Goal: Task Accomplishment & Management: Use online tool/utility

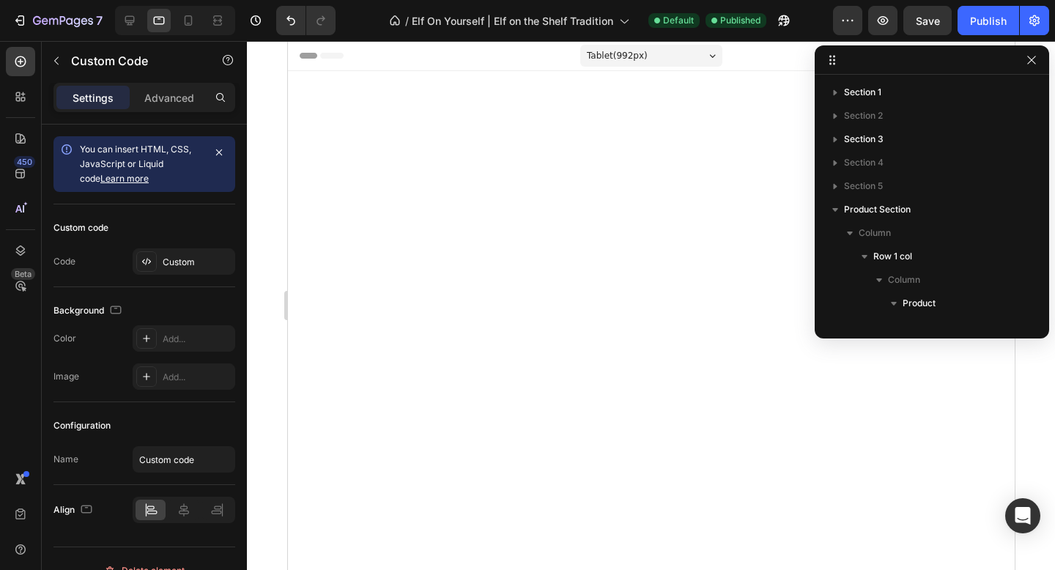
scroll to position [822, 0]
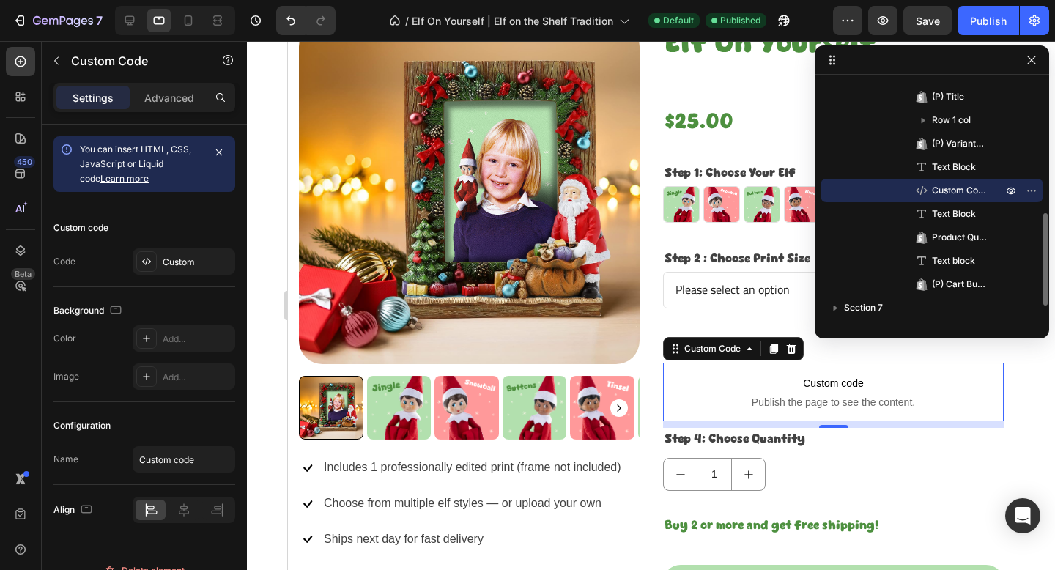
click at [962, 188] on span "Custom Code" at bounding box center [960, 190] width 56 height 15
click at [810, 380] on span "Custom code" at bounding box center [832, 383] width 341 height 18
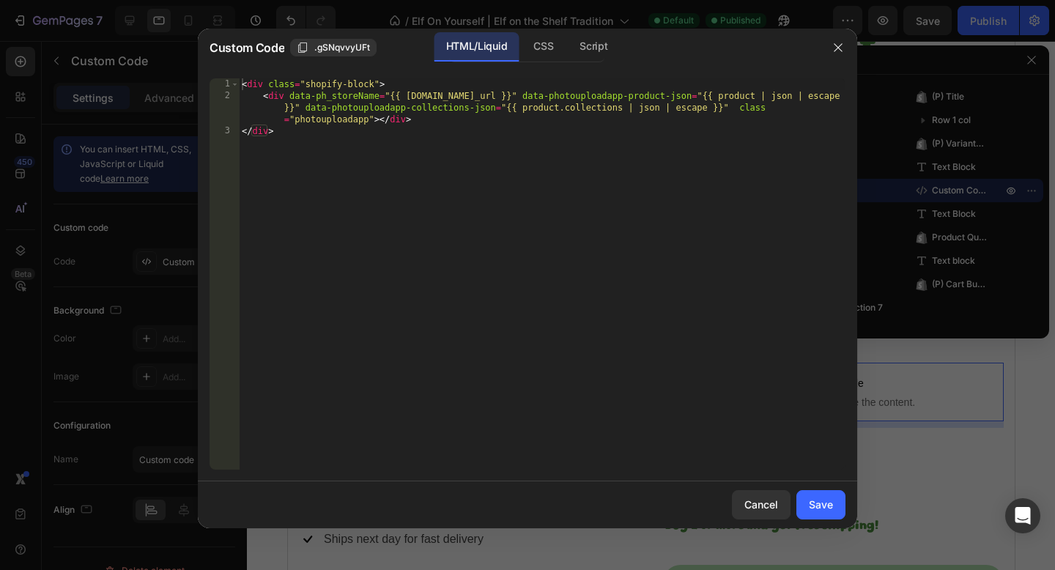
type textarea "</div>"
click at [661, 230] on div "< div class = "shopify-block" > < div data-ph_storeName = "{{ [DOMAIN_NAME]_url…" at bounding box center [542, 285] width 606 height 415
click at [844, 51] on button "button" at bounding box center [837, 47] width 23 height 23
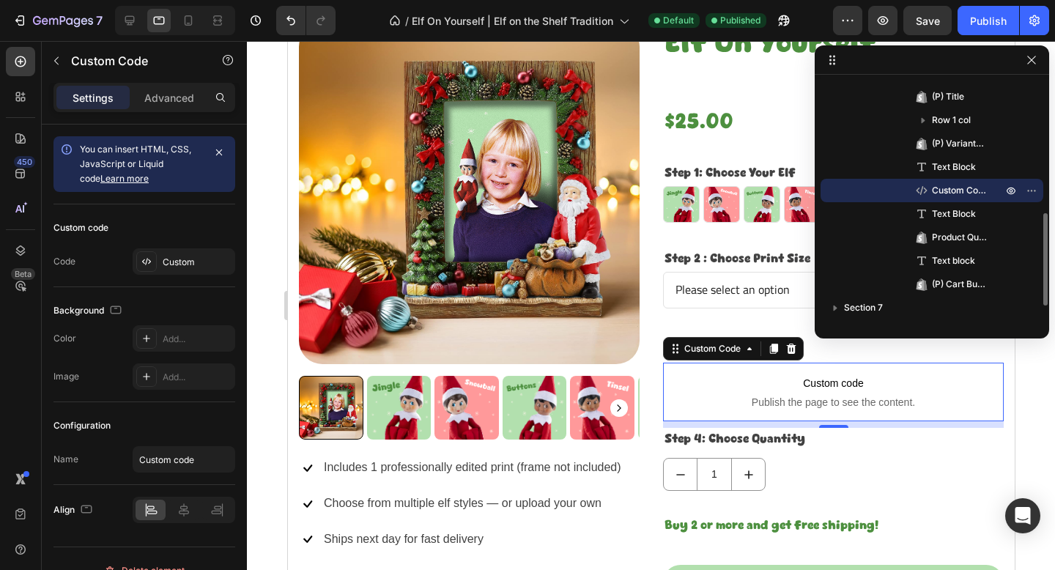
click at [905, 187] on div "Custom Code" at bounding box center [931, 190] width 211 height 23
click at [849, 377] on span "Custom code" at bounding box center [832, 383] width 341 height 18
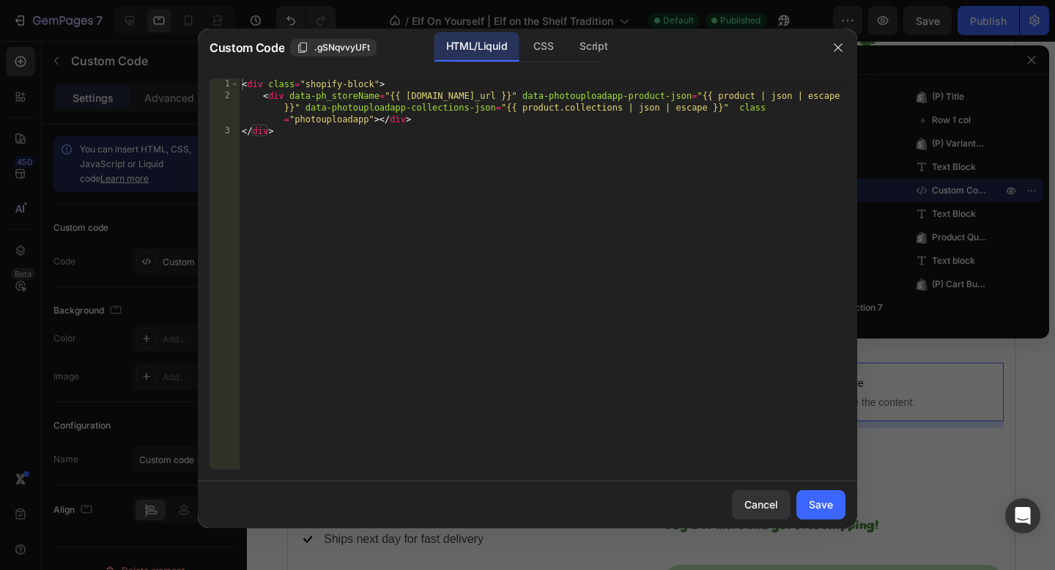
type textarea "</div>"
click at [630, 263] on div "< div class = "shopify-block" > < div data-ph_storeName = "{{ [DOMAIN_NAME]_url…" at bounding box center [542, 285] width 606 height 415
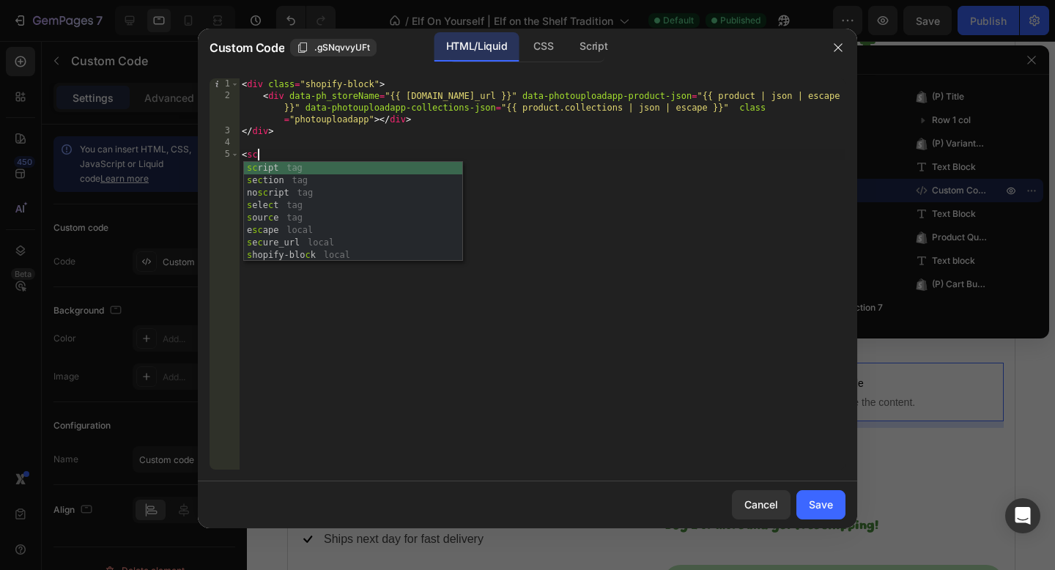
scroll to position [0, 0]
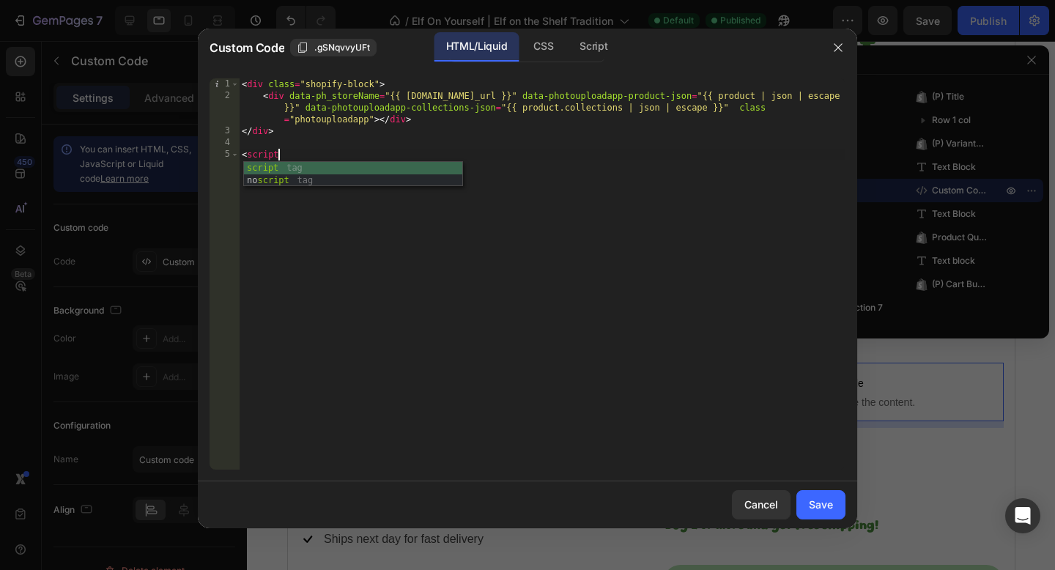
type textarea "<script>"
type textarea "tb_inte"
type textarea "p"
type textarea "let ph_interval = setInterval(() => {"
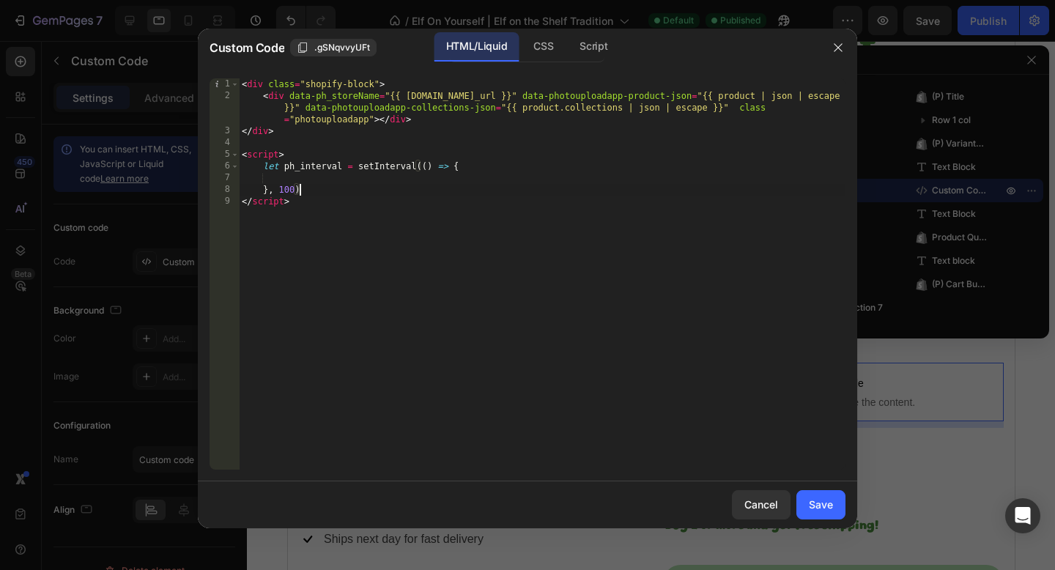
type textarea "}, 100);"
paste textarea "generate fall back)"
paste textarea "document.querySelectorAll(".photouploadapp").length"
type textarea "if(document.querySelectorAll(".photouploadapp").length > 1){"
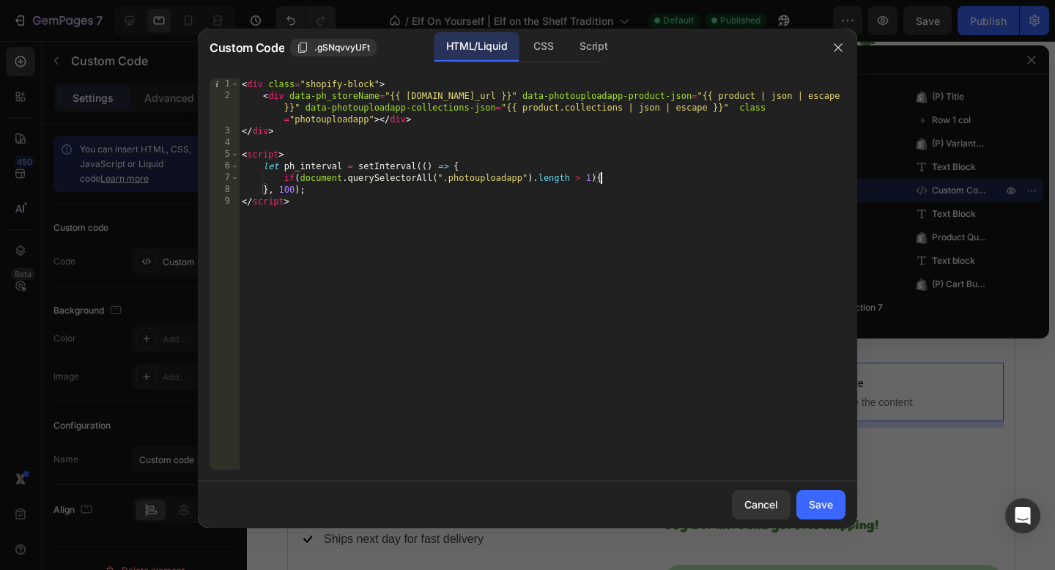
scroll to position [0, 4]
click at [490, 168] on div "< div class = "shopify-block" > < div data-ph_storeName = "{{ shop.secure_url }…" at bounding box center [544, 285] width 601 height 415
type textarea "let ph_interval = setInterval(() => {"
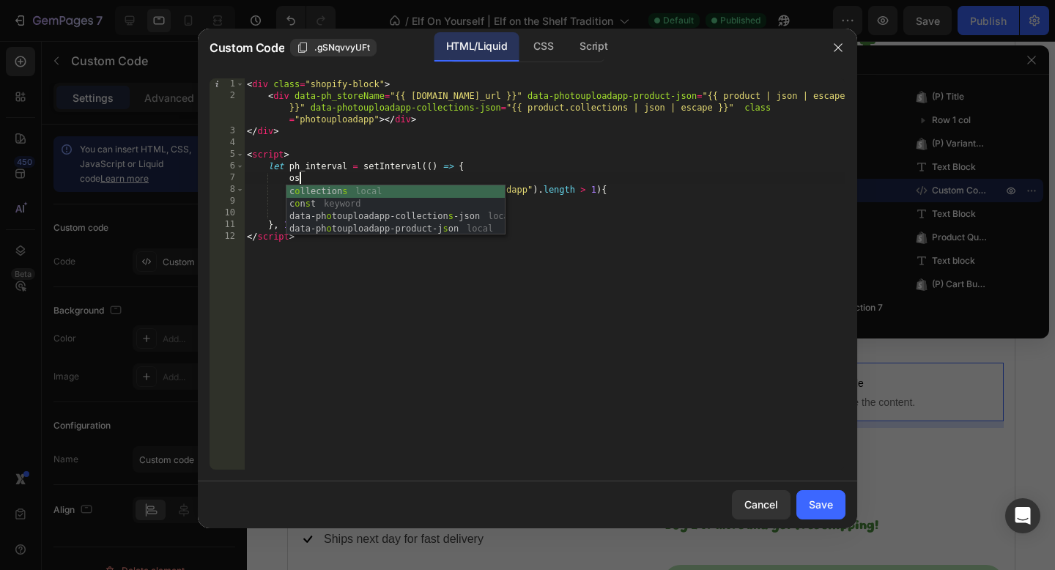
type textarea "o"
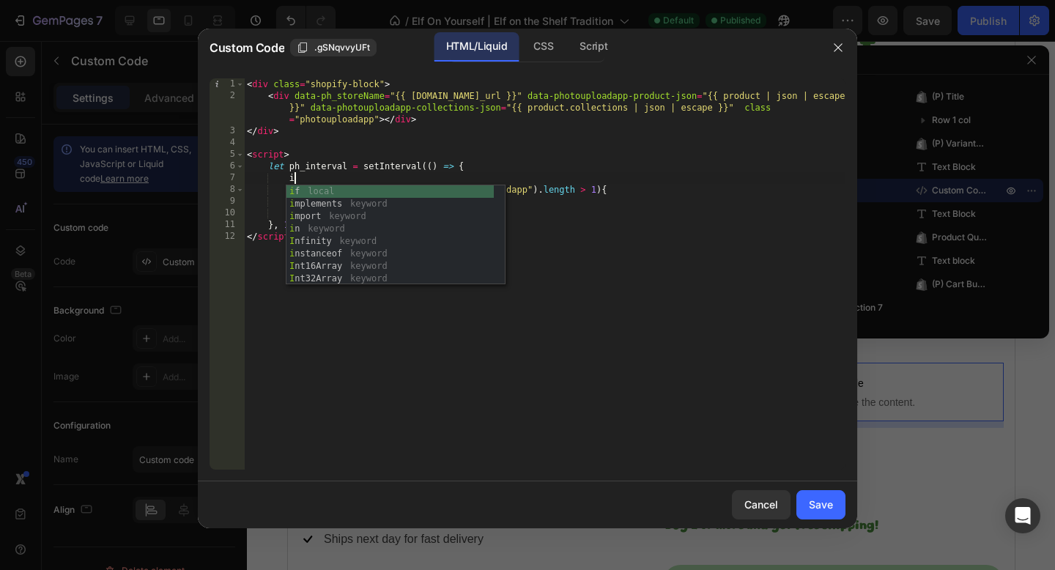
type textarea "i"
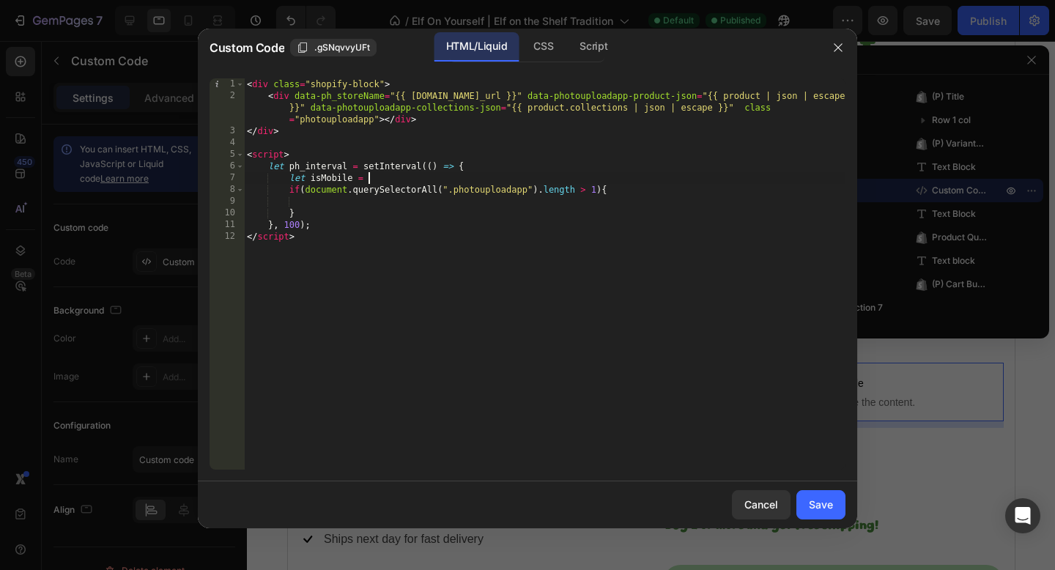
scroll to position [0, 9]
paste textarea "window.innerWidth > 450"
click at [468, 180] on div "< div class = "shopify-block" > < div data-ph_storeName = "{{ shop.secure_url }…" at bounding box center [544, 285] width 601 height 415
click at [518, 209] on div "< div class = "shopify-block" > < div data-ph_storeName = "{{ shop.secure_url }…" at bounding box center [544, 285] width 601 height 415
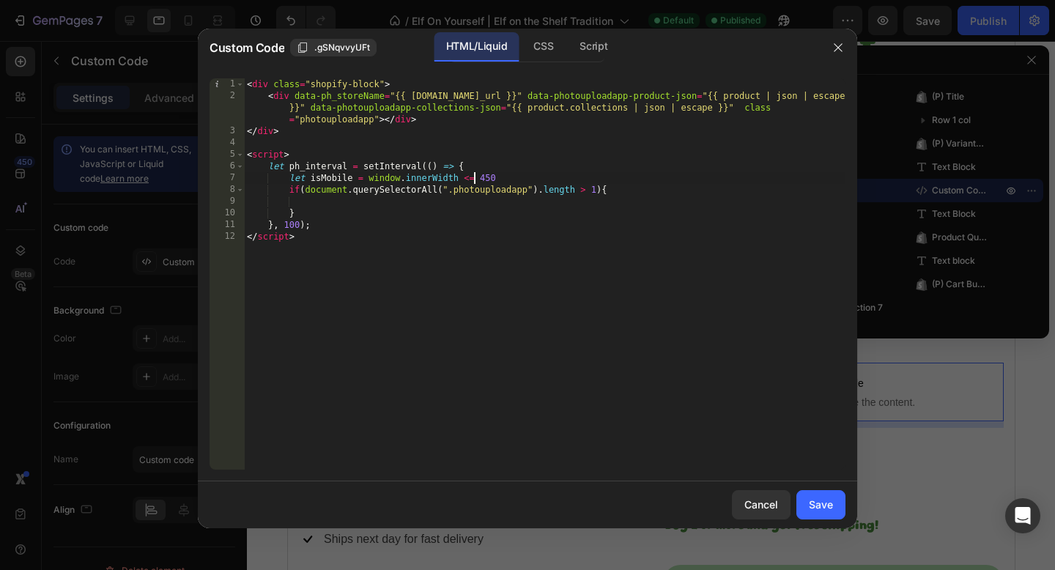
type textarea "}"
type textarea "if(isMobile){"
drag, startPoint x: 305, startPoint y: 191, endPoint x: 538, endPoint y: 193, distance: 232.9
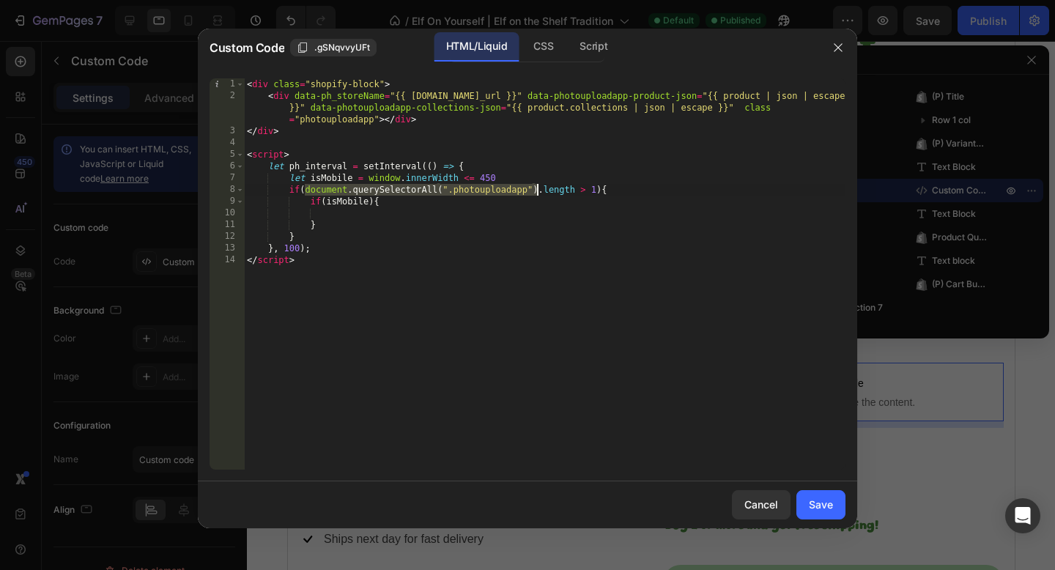
click at [538, 193] on div "< div class = "shopify-block" > < div data-ph_storeName = "{{ shop.secure_url }…" at bounding box center [544, 285] width 601 height 415
click at [526, 176] on div "< div class = "shopify-block" > < div data-ph_storeName = "{{ shop.secure_url }…" at bounding box center [544, 285] width 601 height 415
type textarea "let isMobile = window.innerWidth <= 450"
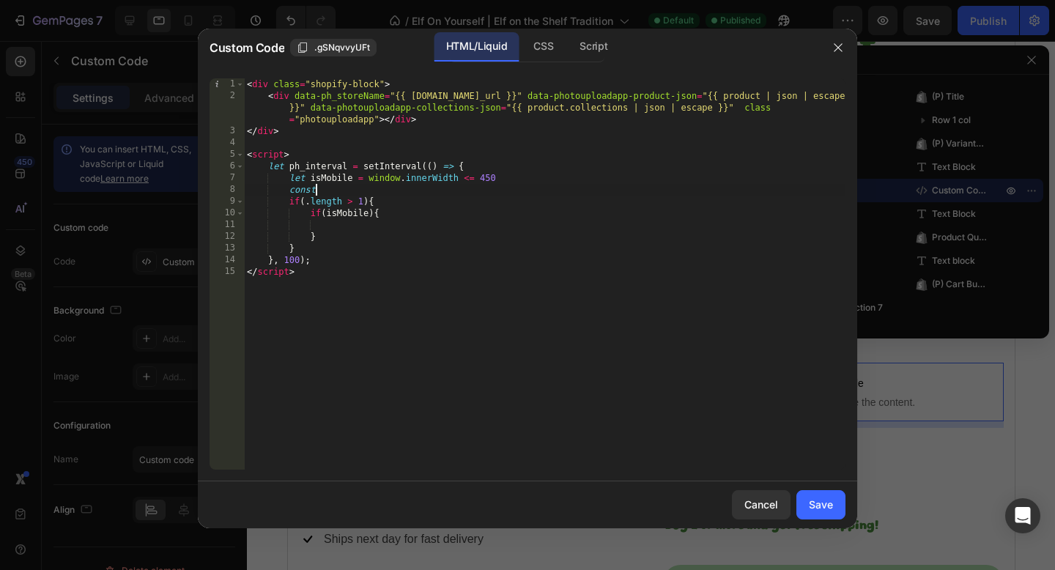
scroll to position [0, 5]
click at [303, 174] on div "< div class = "shopify-block" > < div data-ph_storeName = "{{ shop.secure_url }…" at bounding box center [544, 285] width 601 height 415
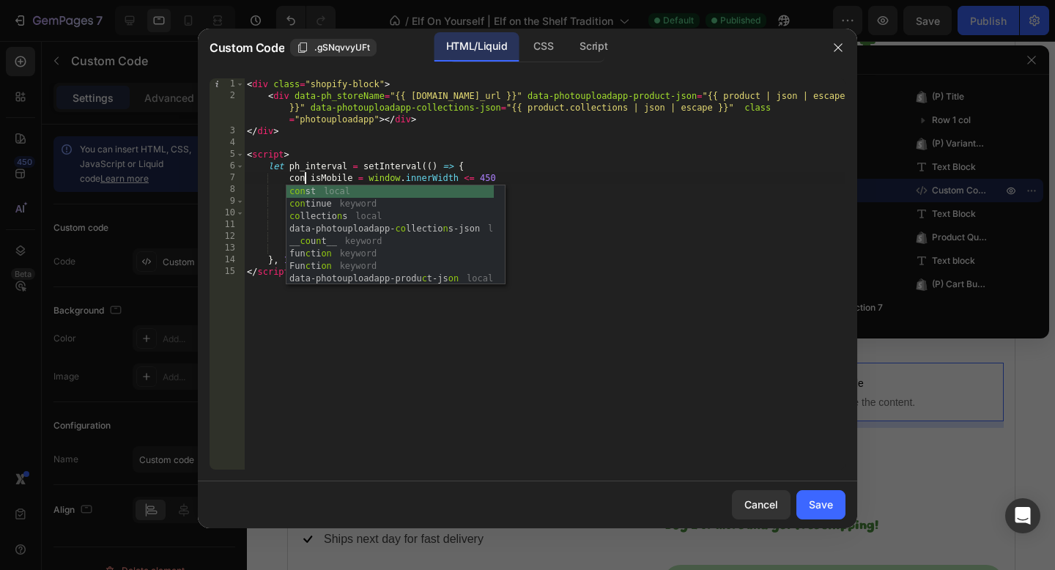
type textarea "const isMobile = window.innerWidth <= 450"
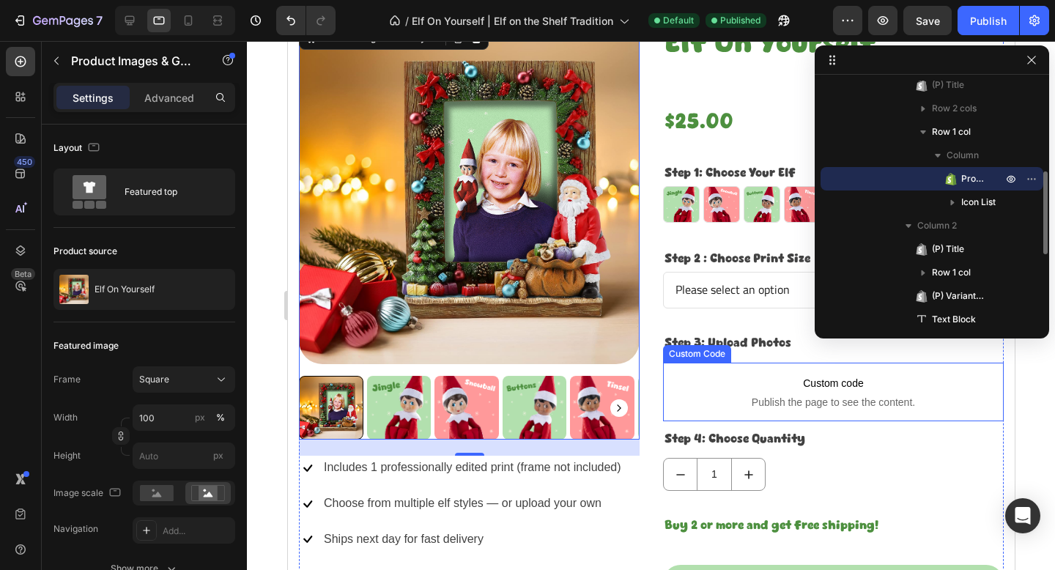
click at [670, 401] on span "Publish the page to see the content." at bounding box center [832, 402] width 341 height 15
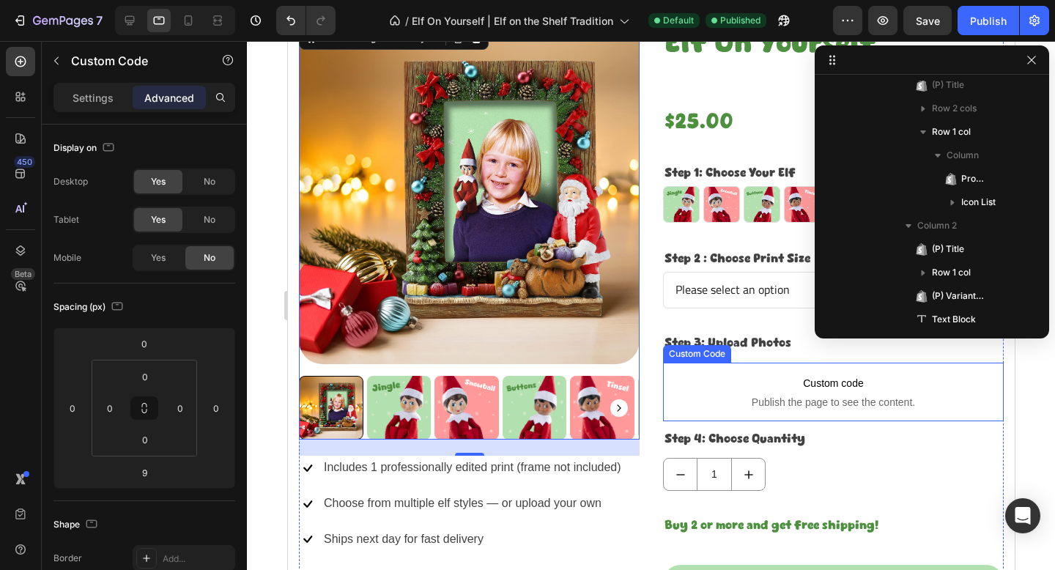
scroll to position [417, 0]
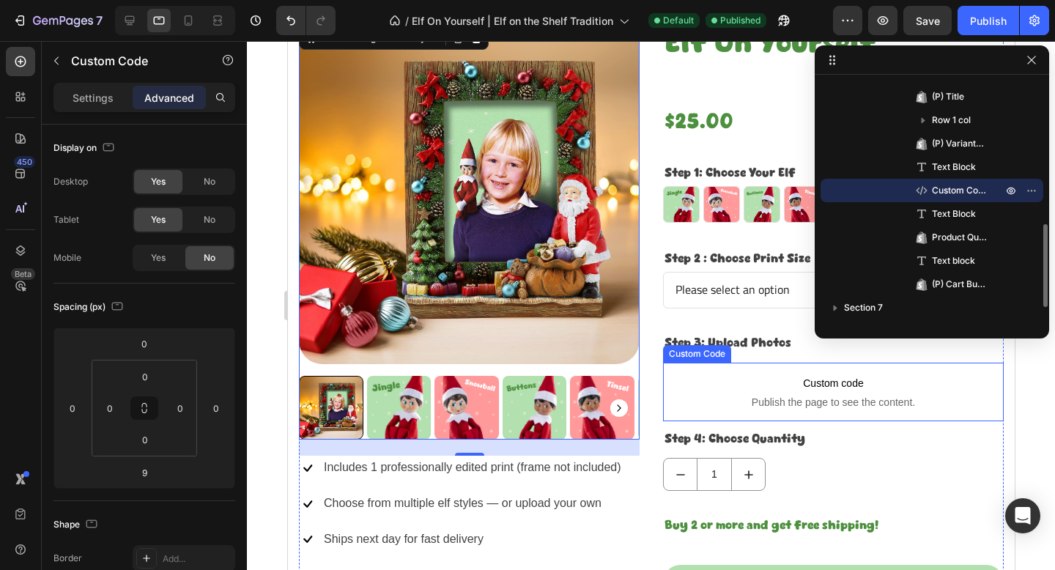
click at [670, 401] on span "Publish the page to see the content." at bounding box center [832, 402] width 341 height 15
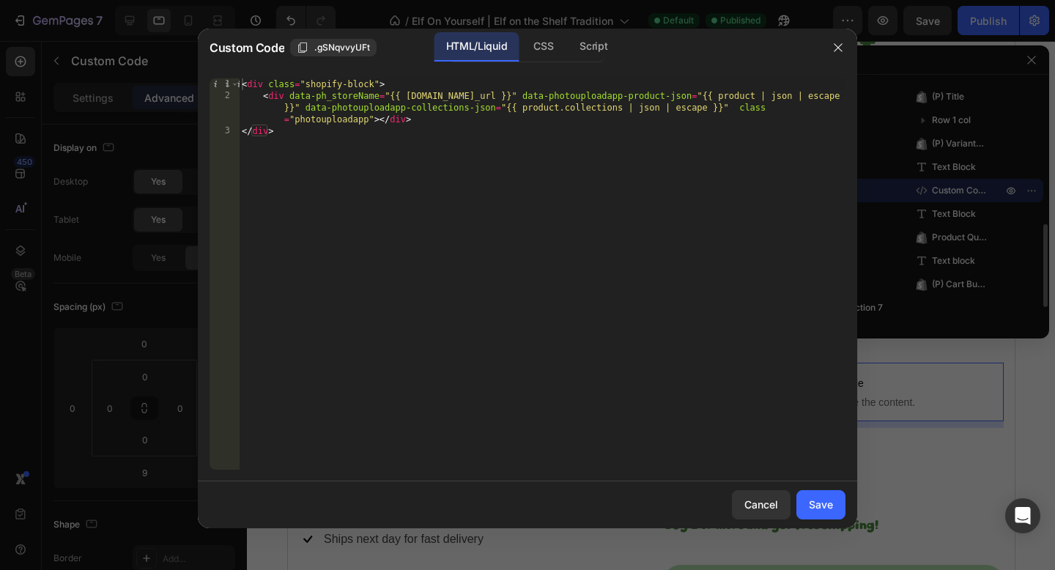
type textarea "</div>"
click at [486, 139] on div "< div class = "shopify-block" > < div data-ph_storeName = "{{ [DOMAIN_NAME]_url…" at bounding box center [542, 285] width 606 height 415
click at [833, 46] on icon "button" at bounding box center [838, 48] width 12 height 12
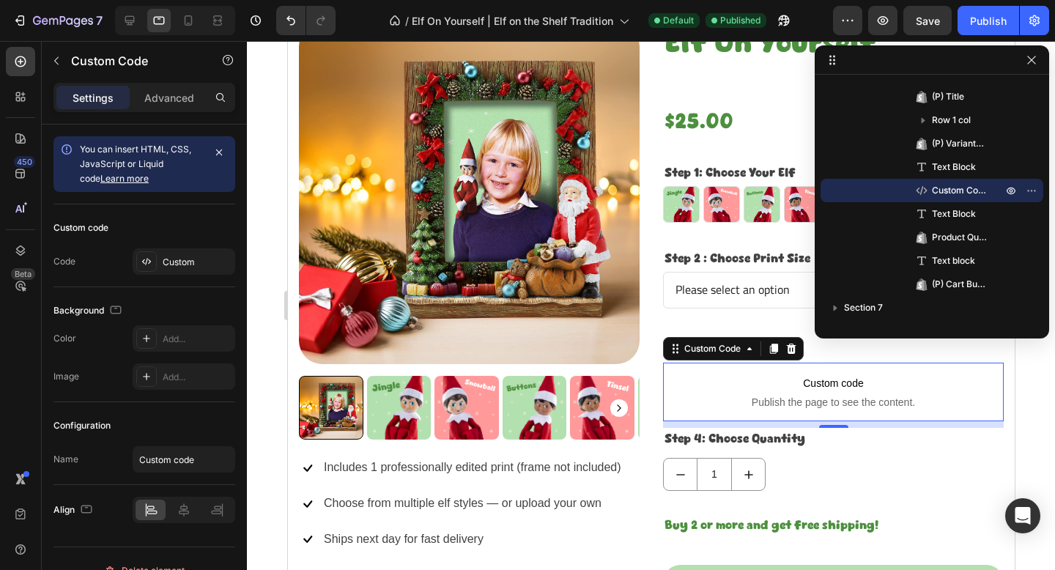
click at [744, 382] on span "Custom code" at bounding box center [832, 383] width 341 height 18
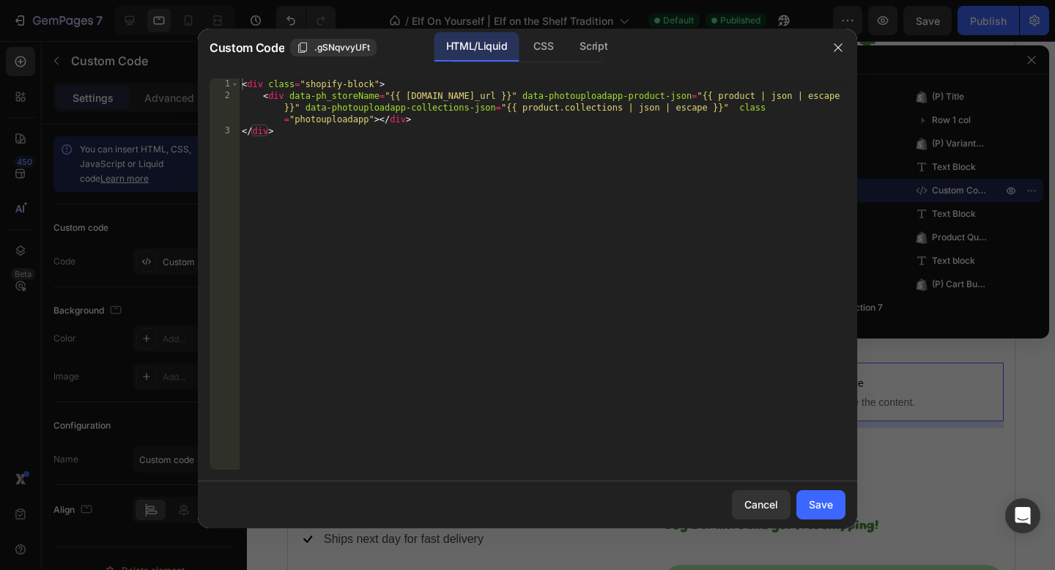
type textarea "</div>"
click at [624, 228] on div "< div class = "shopify-block" > < div data-ph_storeName = "{{ [DOMAIN_NAME]_url…" at bounding box center [542, 285] width 606 height 415
type textarea "<script>"
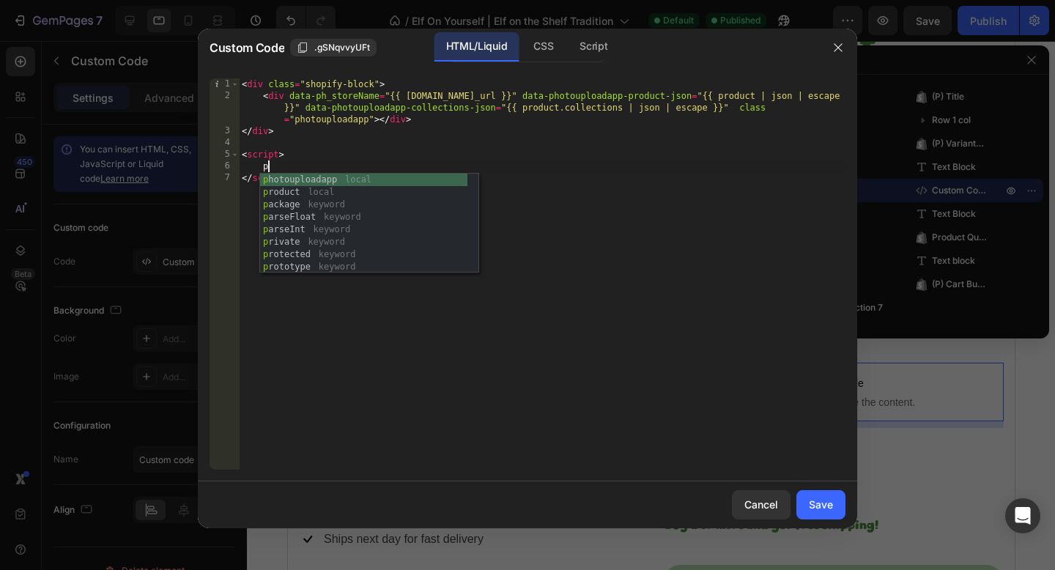
type textarea "pg"
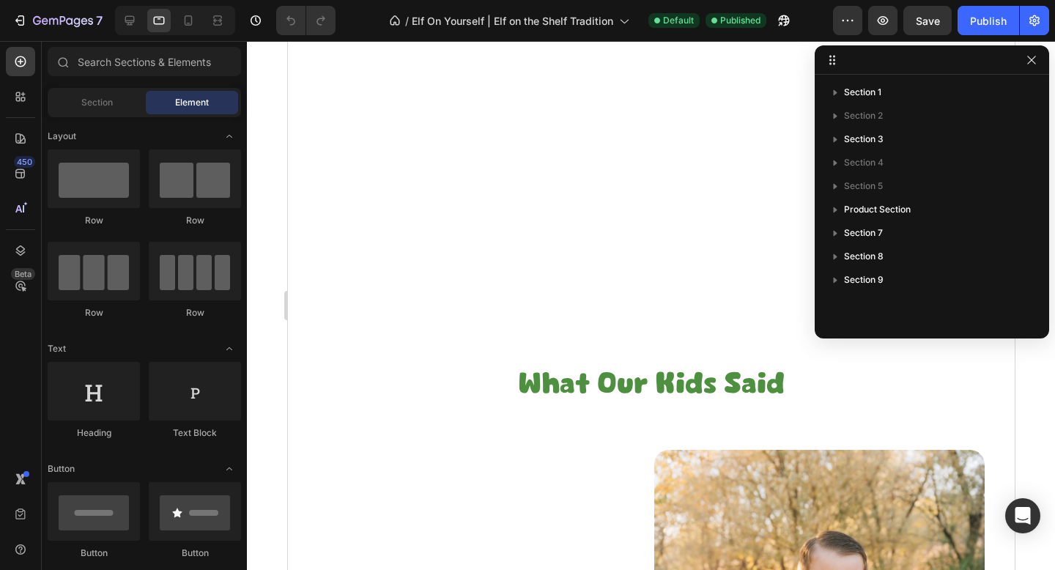
scroll to position [814, 0]
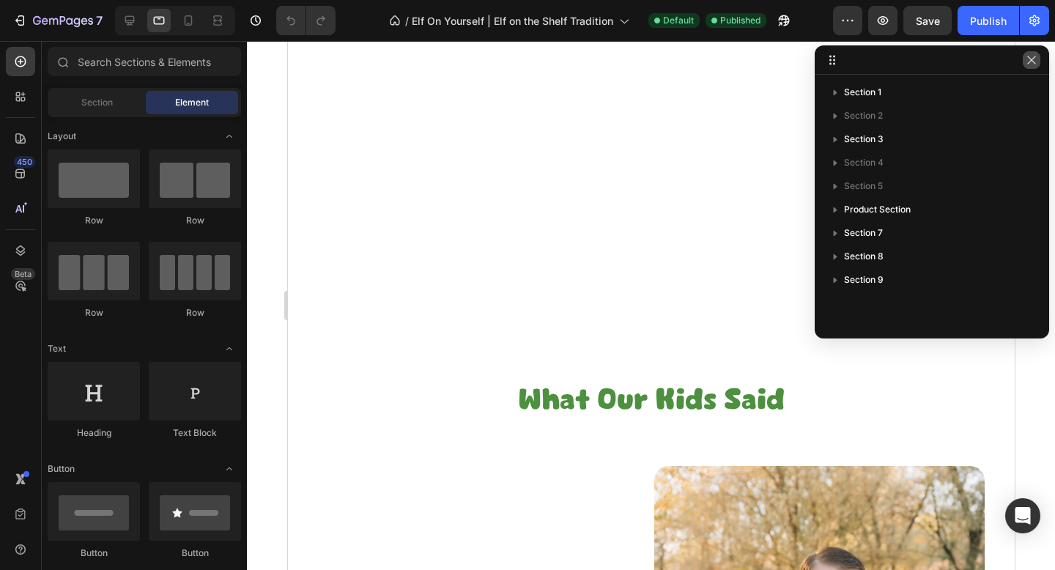
click at [1031, 64] on icon "button" at bounding box center [1031, 60] width 12 height 12
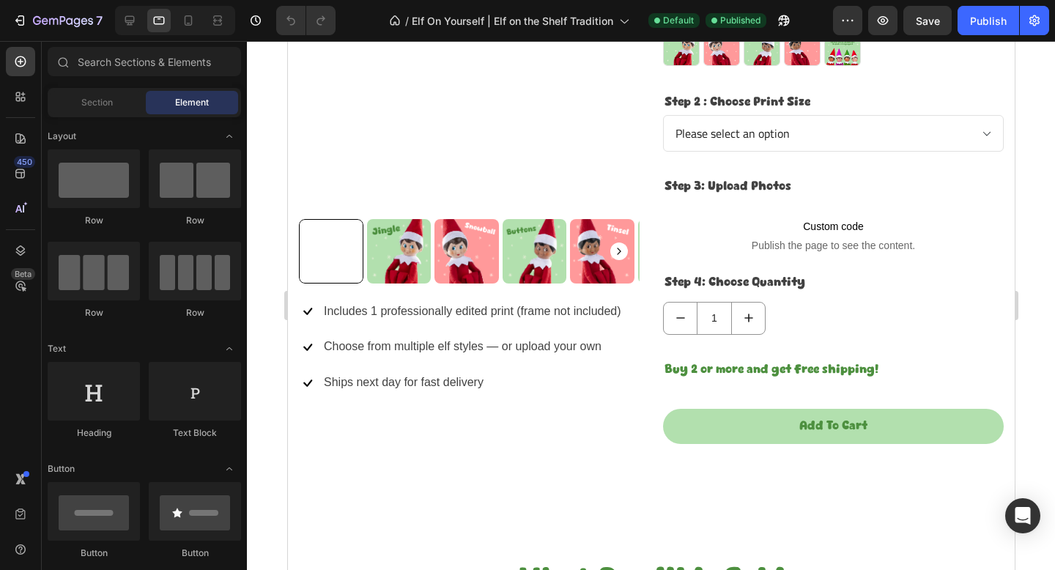
scroll to position [1319, 0]
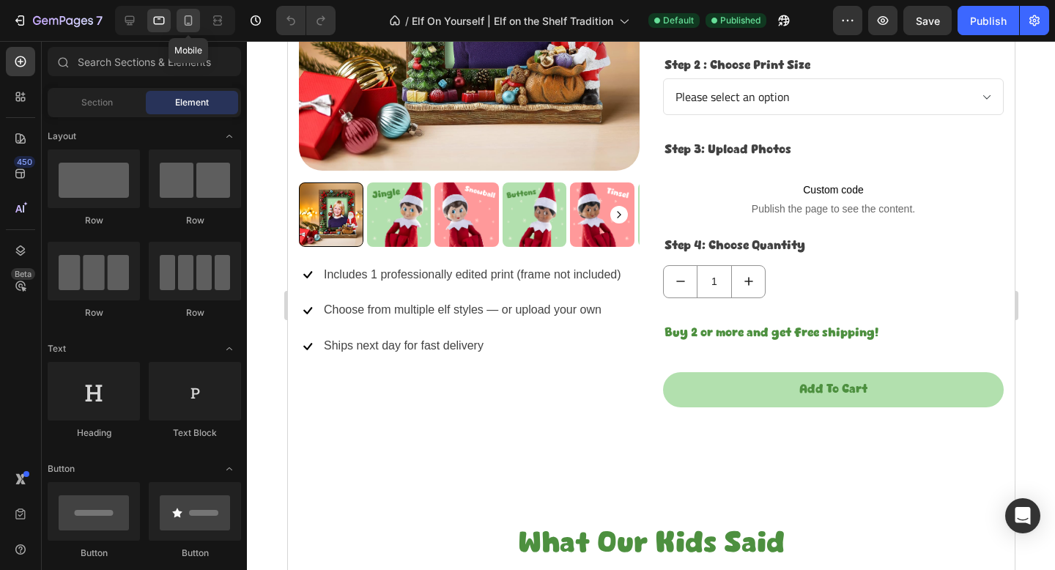
click at [194, 21] on icon at bounding box center [188, 20] width 15 height 15
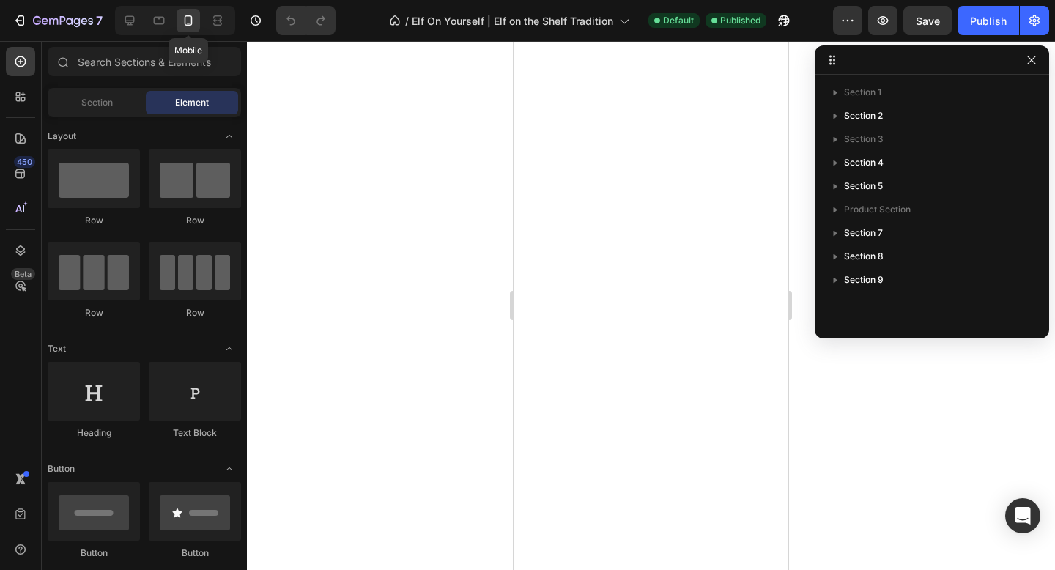
scroll to position [2660, 0]
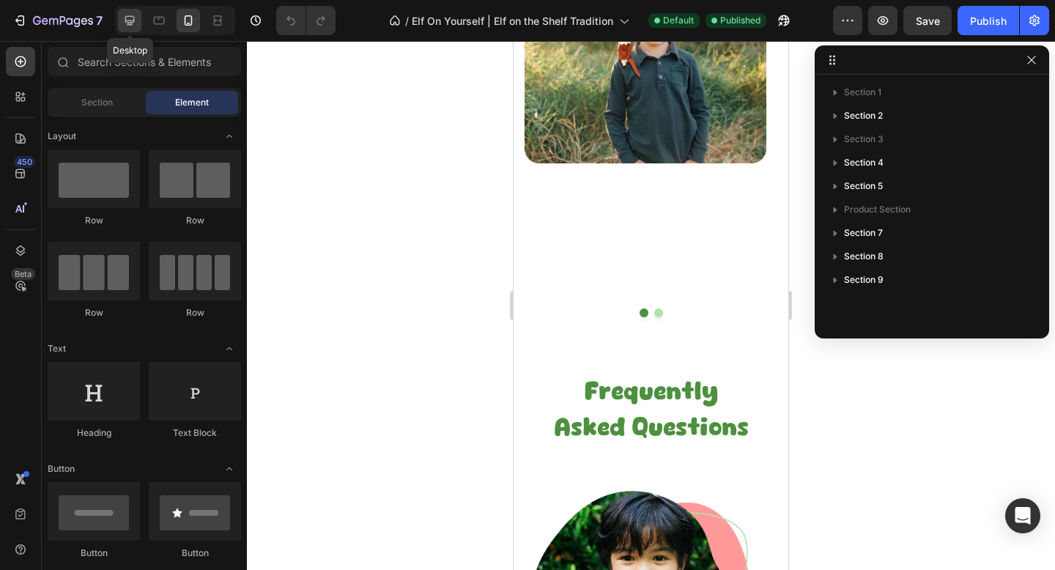
click at [128, 23] on icon at bounding box center [130, 21] width 10 height 10
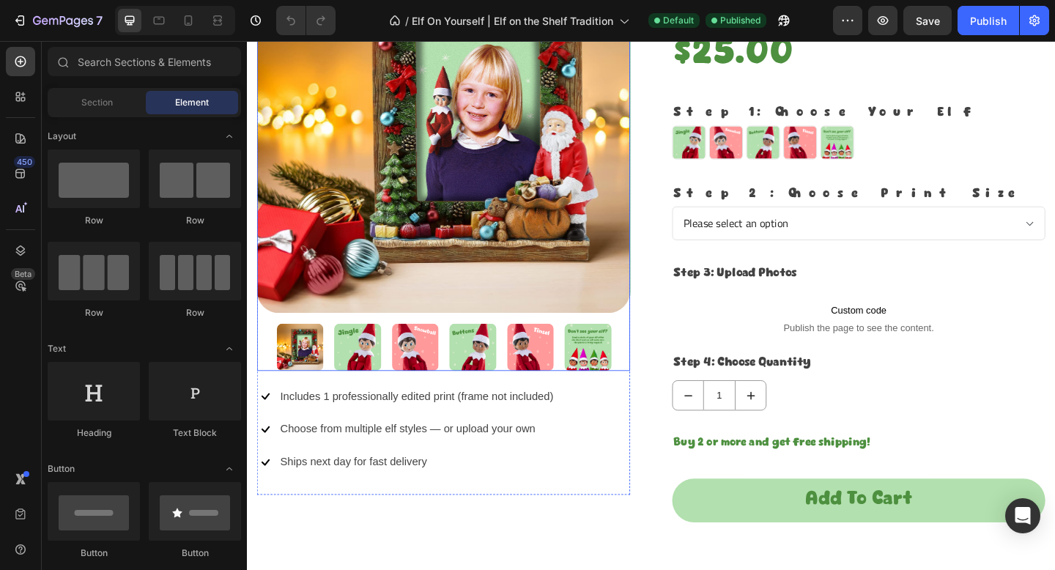
scroll to position [1210, 0]
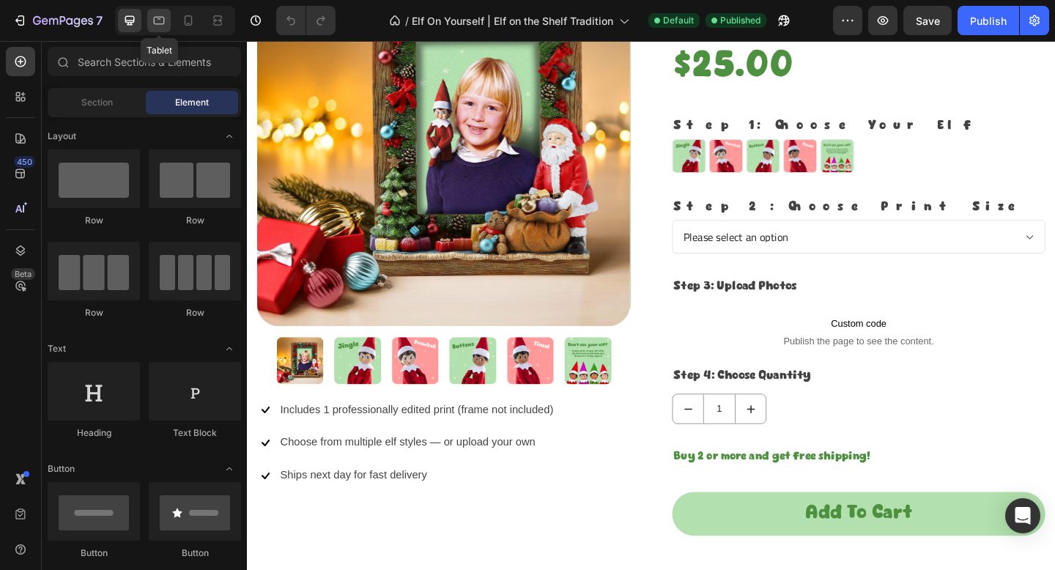
click at [152, 21] on icon at bounding box center [159, 20] width 15 height 15
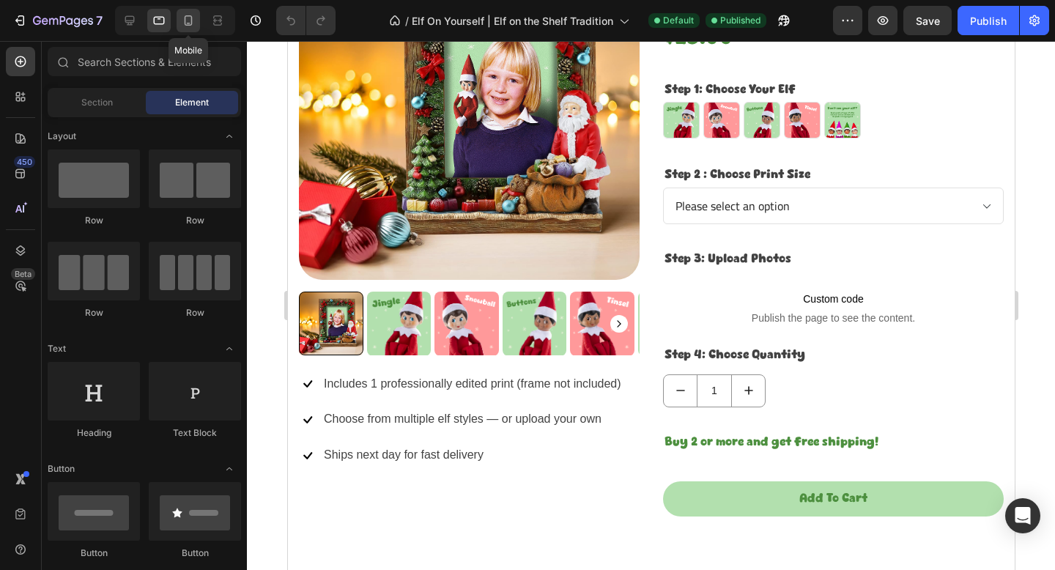
click at [187, 22] on icon at bounding box center [188, 20] width 15 height 15
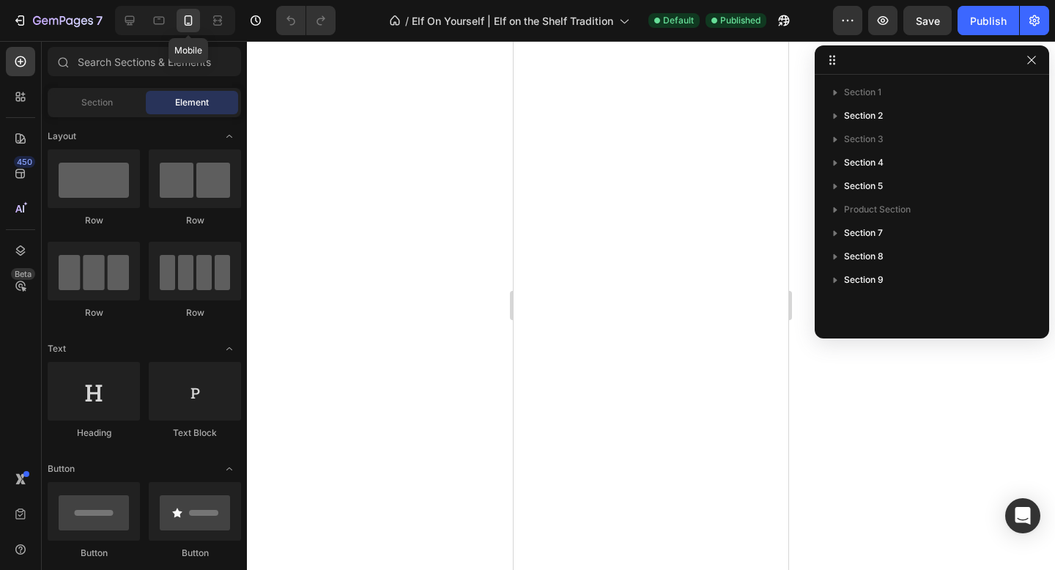
scroll to position [2551, 0]
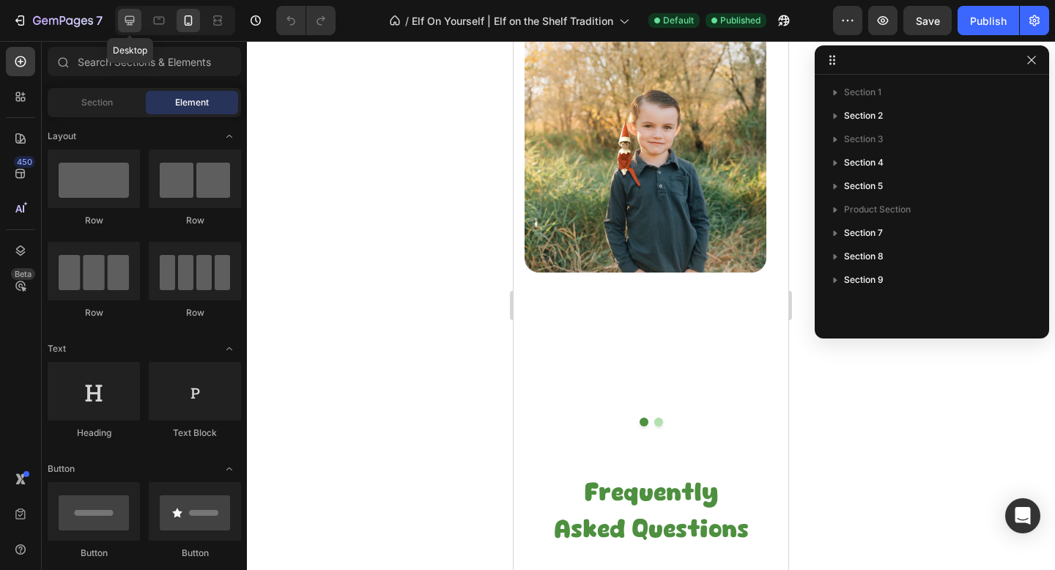
click at [133, 21] on icon at bounding box center [130, 21] width 10 height 10
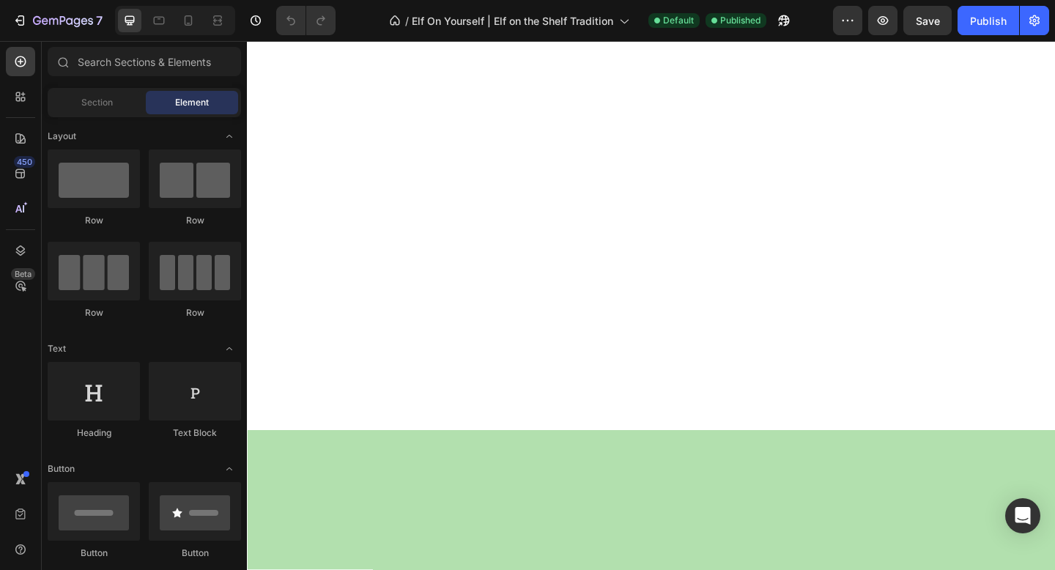
scroll to position [1210, 0]
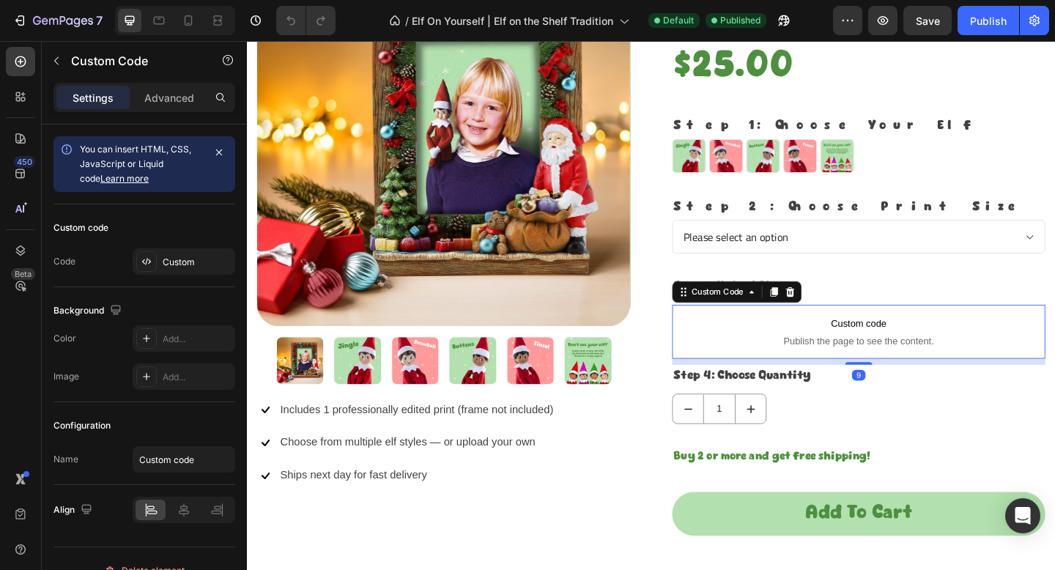
click at [783, 357] on span "Custom code" at bounding box center [912, 349] width 406 height 18
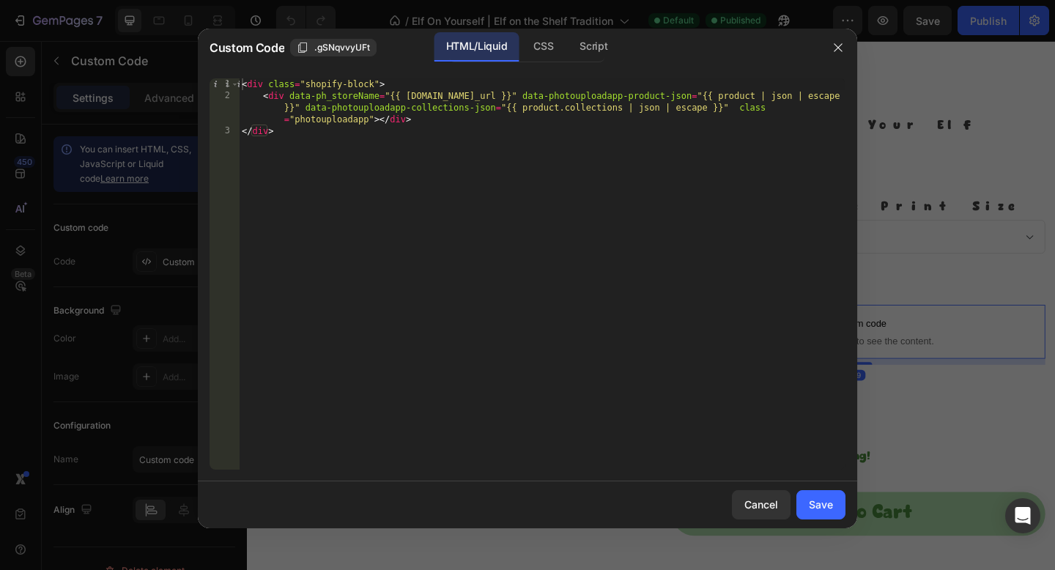
type textarea "</div>"
click at [611, 240] on div "< div class = "shopify-block" > < div data-ph_storeName = "{{ [DOMAIN_NAME]_url…" at bounding box center [542, 285] width 606 height 415
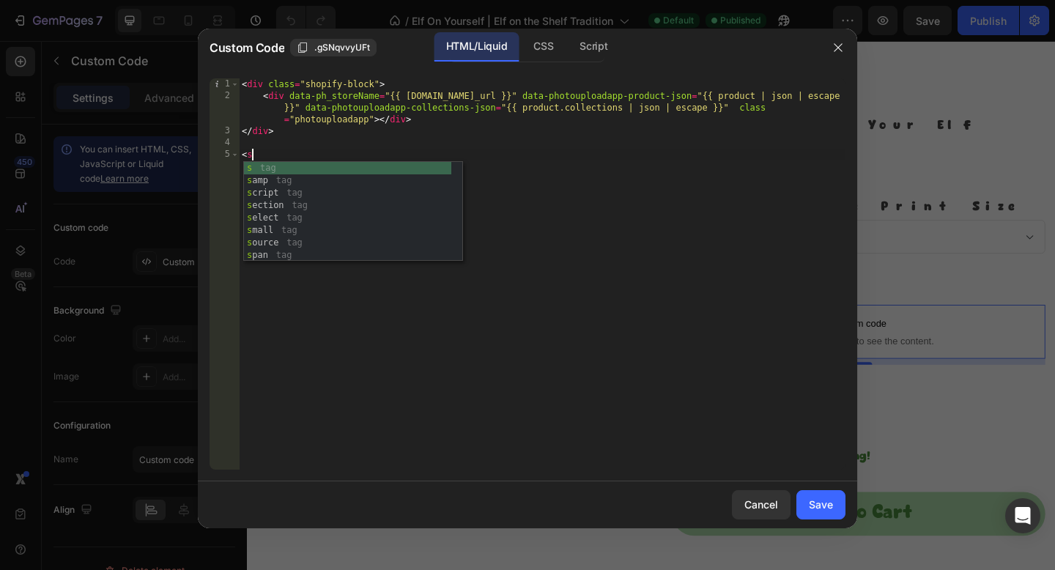
scroll to position [0, 0]
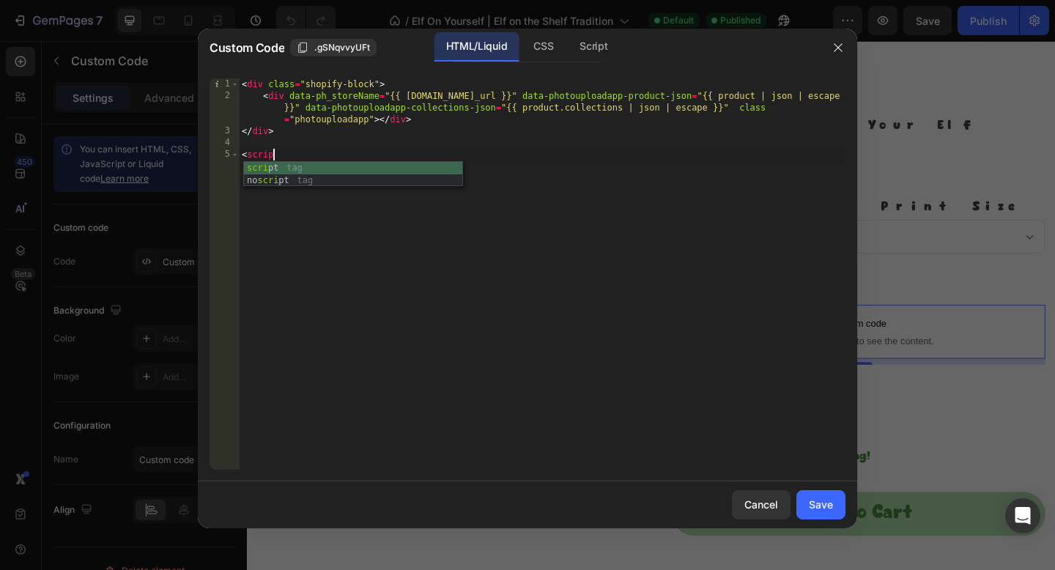
type textarea "<script>"
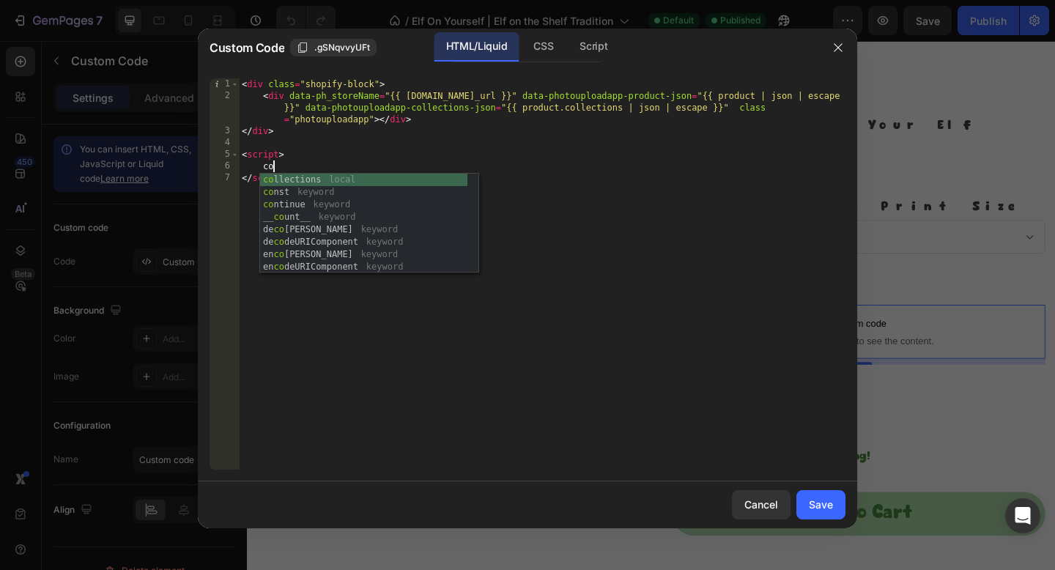
type textarea "const"
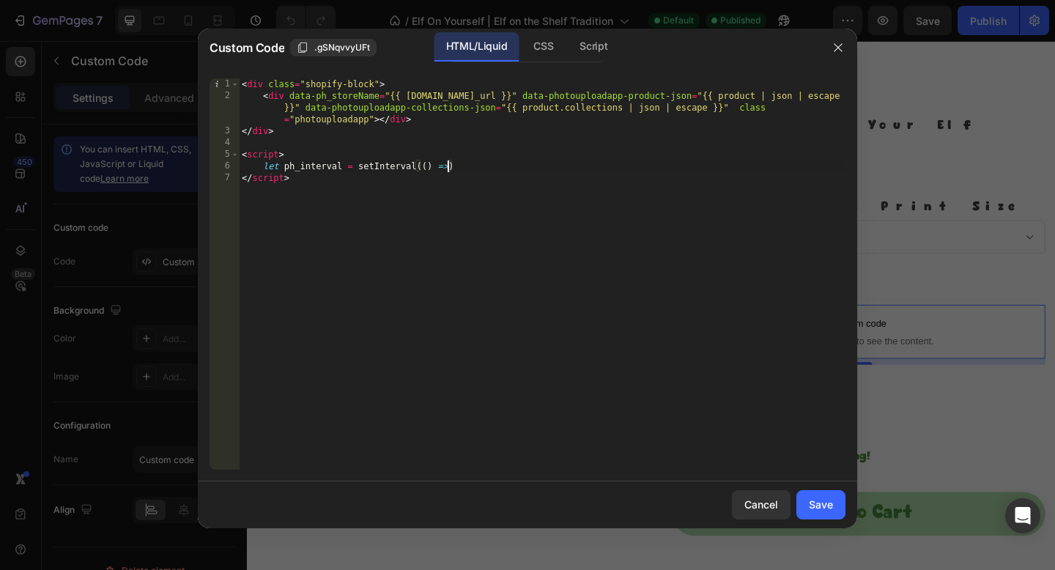
type textarea "let ph_interval = setInterval(() => {"
type textarea "}, 100)"
type textarea "const [DEMOGRAPHIC_DATA] = ;"
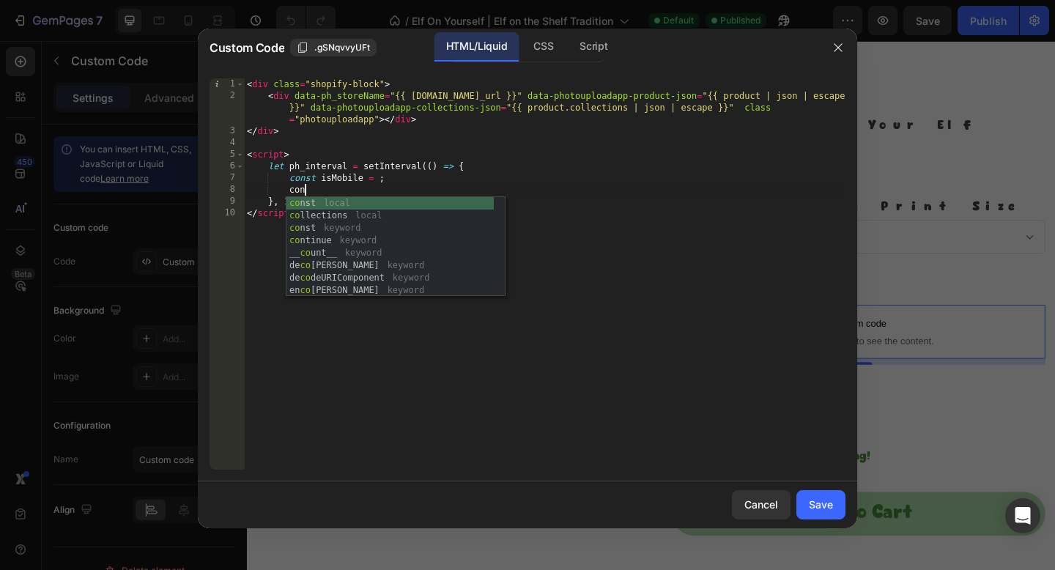
scroll to position [0, 5]
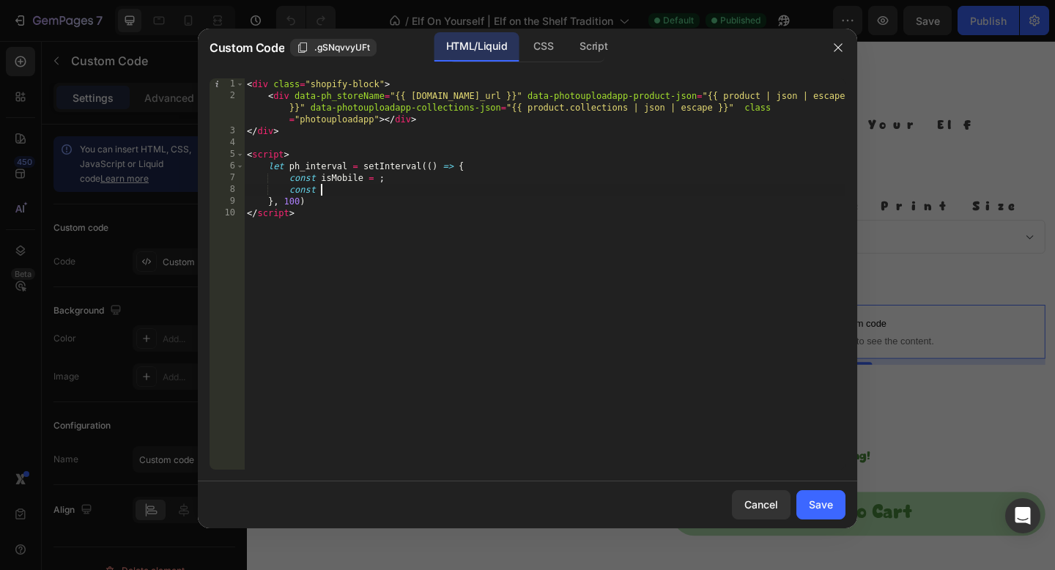
paste textarea "document.querySelectorAll(".photouploadapp")"
type textarea "const"
click at [519, 166] on div "< div class = "shopify-block" > < div data-ph_storeName = "{{ [DOMAIN_NAME]_url…" at bounding box center [544, 285] width 601 height 415
type textarea "let ph_interval = setInterval(() => {"
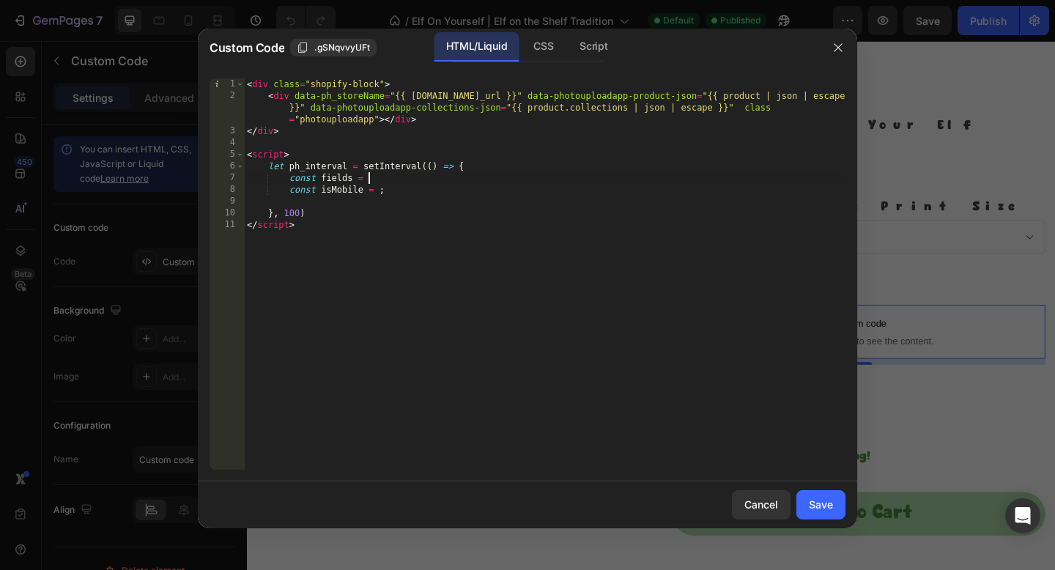
paste textarea "document.querySelectorAll(".photouploadapp")"
type textarea "const isMobile = window.innerWidth <= 450;"
click at [548, 192] on div "< div class = "shopify-block" > < div data-ph_storeName = "{{ [DOMAIN_NAME]_url…" at bounding box center [544, 285] width 601 height 415
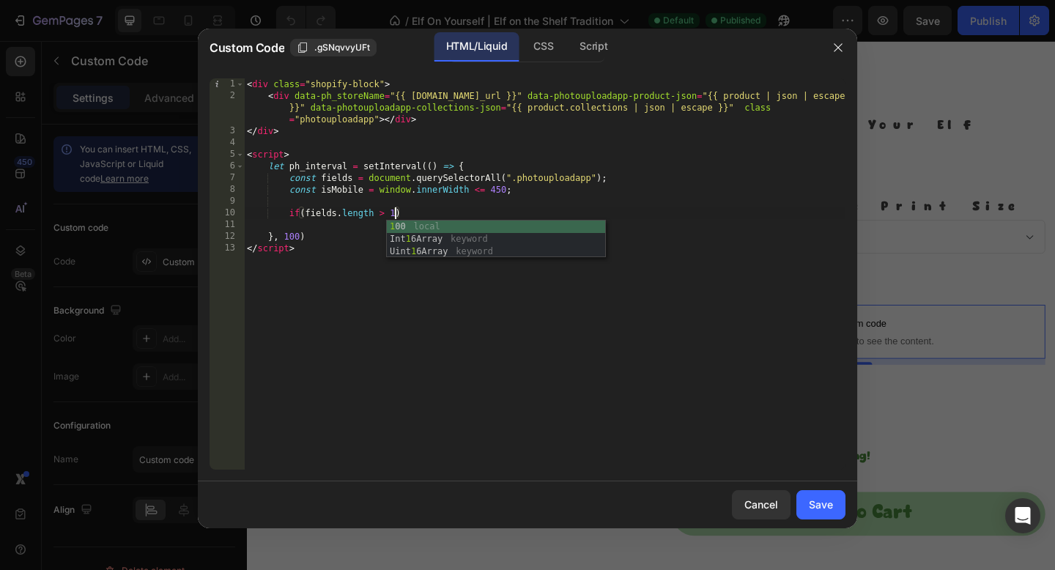
scroll to position [0, 11]
type textarea "if(fields.length > 1){"
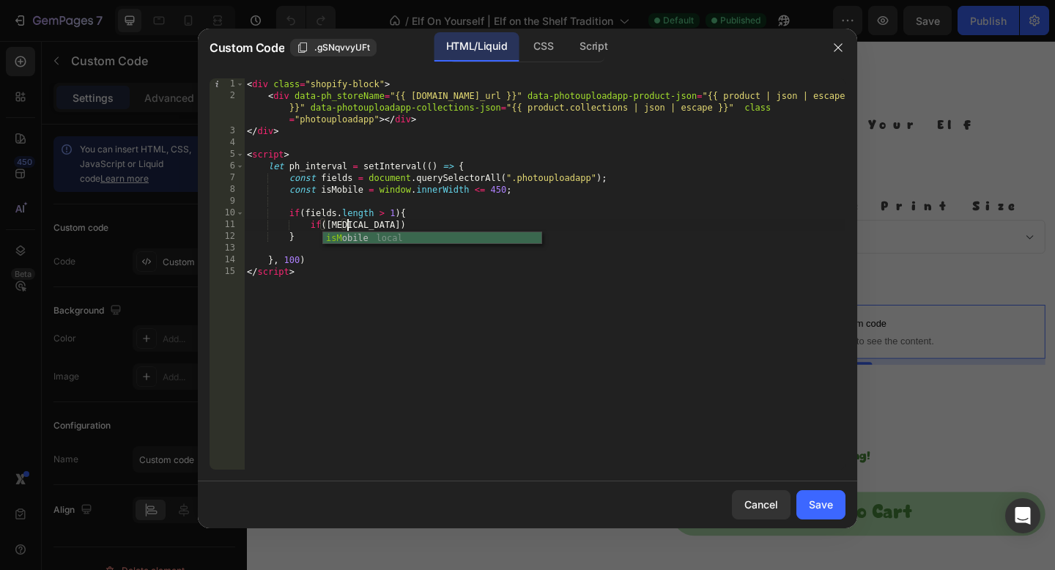
scroll to position [0, 8]
type textarea "if(isMobile){"
type textarea "}else{"
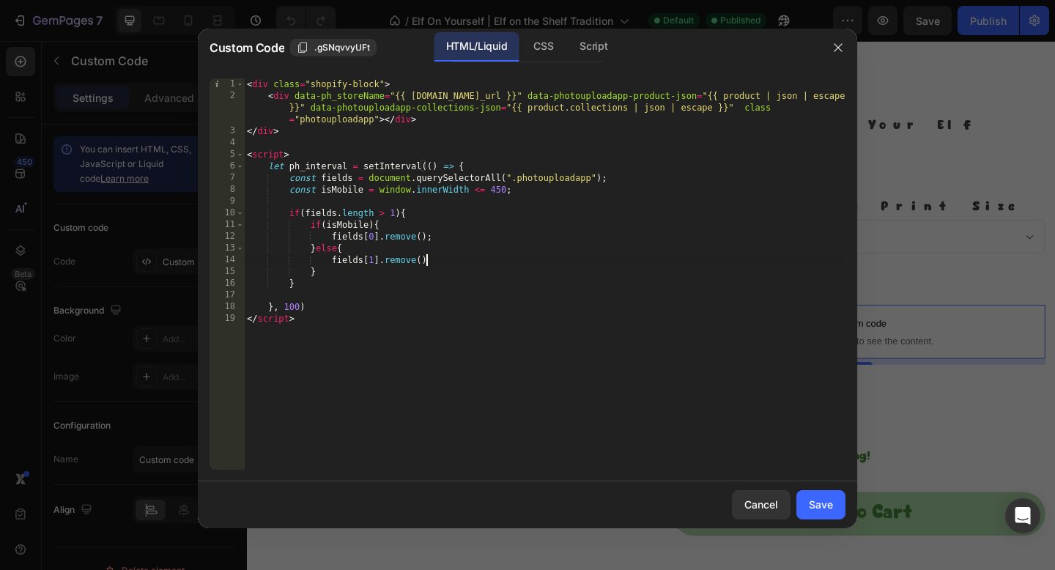
scroll to position [0, 15]
type textarea "fields[1].remove();"
click at [803, 503] on button "Save" at bounding box center [820, 504] width 49 height 29
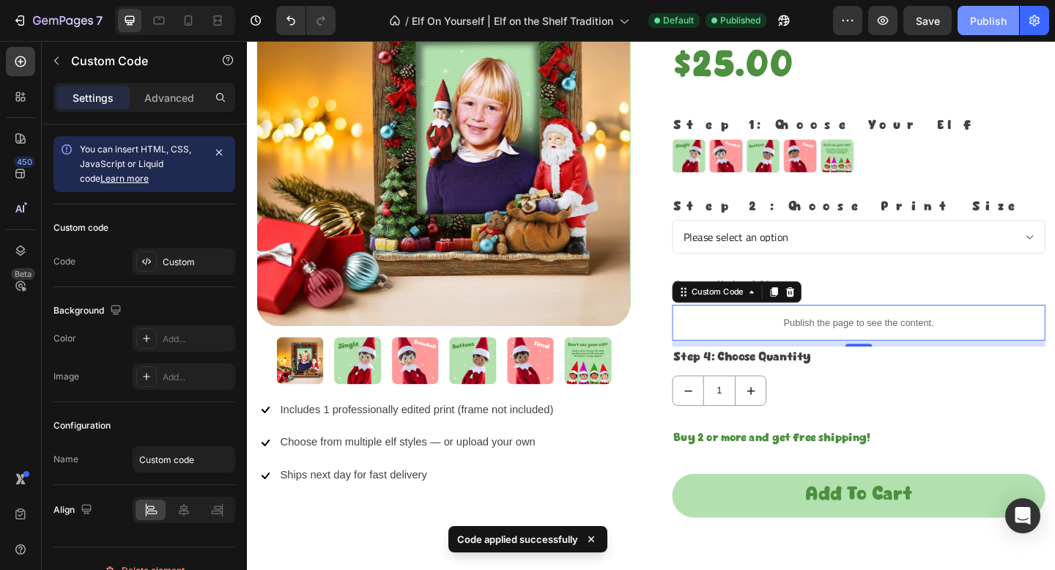
click at [975, 19] on div "Publish" at bounding box center [988, 20] width 37 height 15
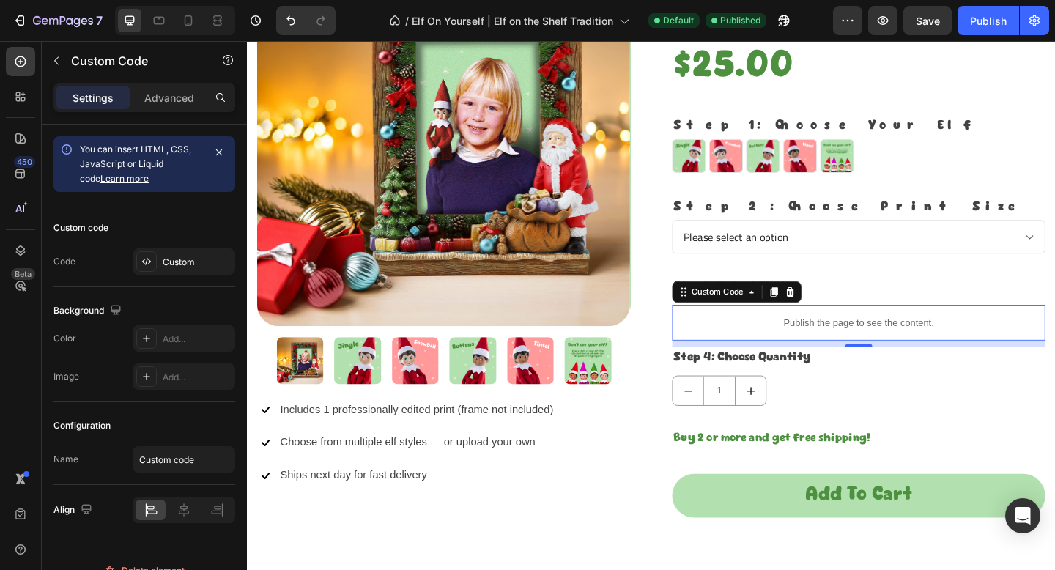
click at [770, 343] on p "Publish the page to see the content." at bounding box center [912, 347] width 406 height 15
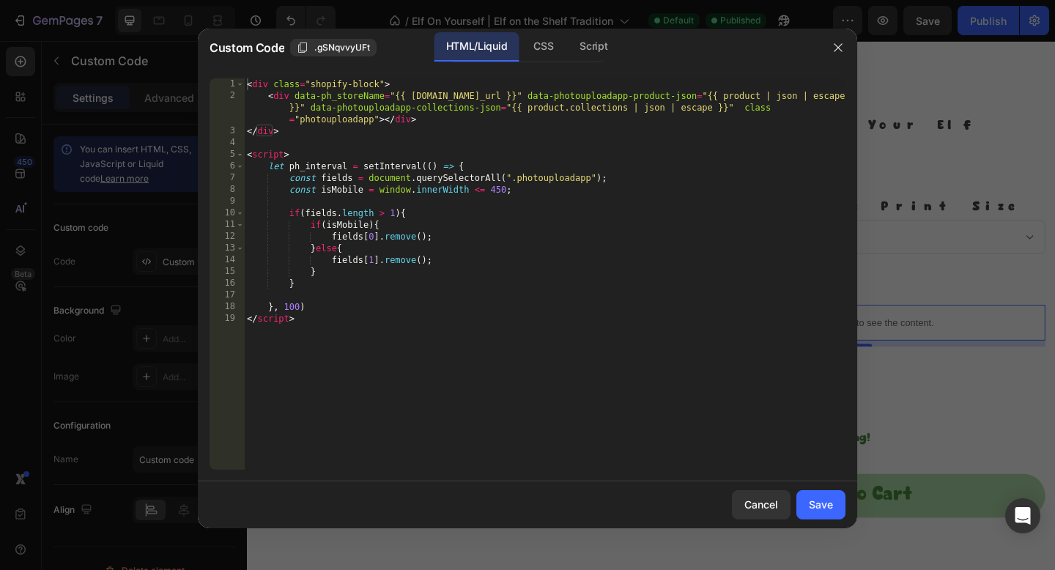
click at [579, 193] on div "< div class = "shopify-block" > < div data-ph_storeName = "{{ [DOMAIN_NAME]_url…" at bounding box center [544, 285] width 601 height 415
click at [623, 173] on div "< div class = "shopify-block" > < div data-ph_storeName = "{{ [DOMAIN_NAME]_url…" at bounding box center [544, 285] width 601 height 415
type textarea "const fields = document.querySelectorAll(".photouploadapp");"
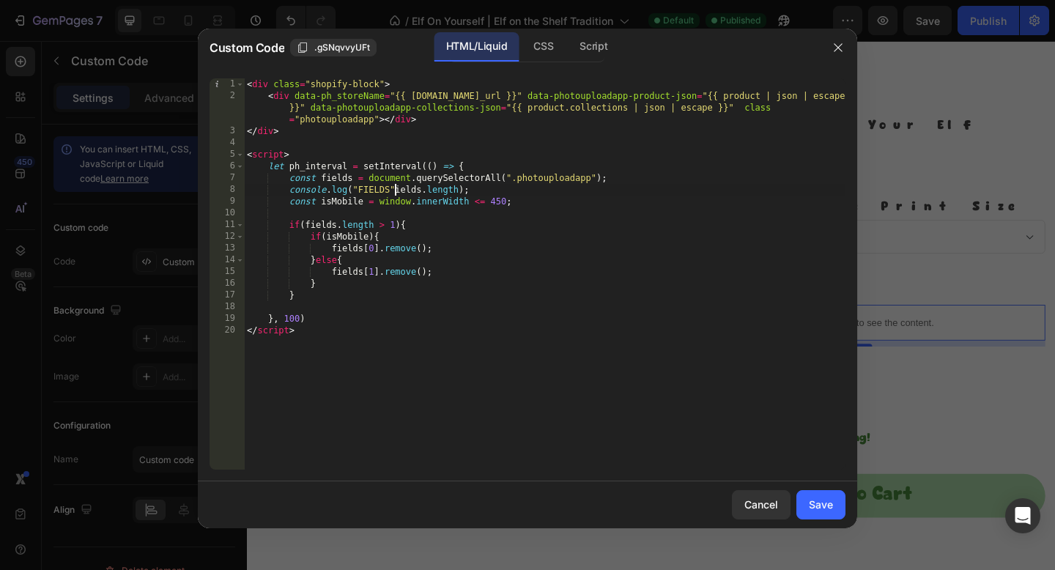
scroll to position [0, 12]
type textarea "console.log("FIELDS", ields.length);"
click at [825, 494] on button "Save" at bounding box center [820, 504] width 49 height 29
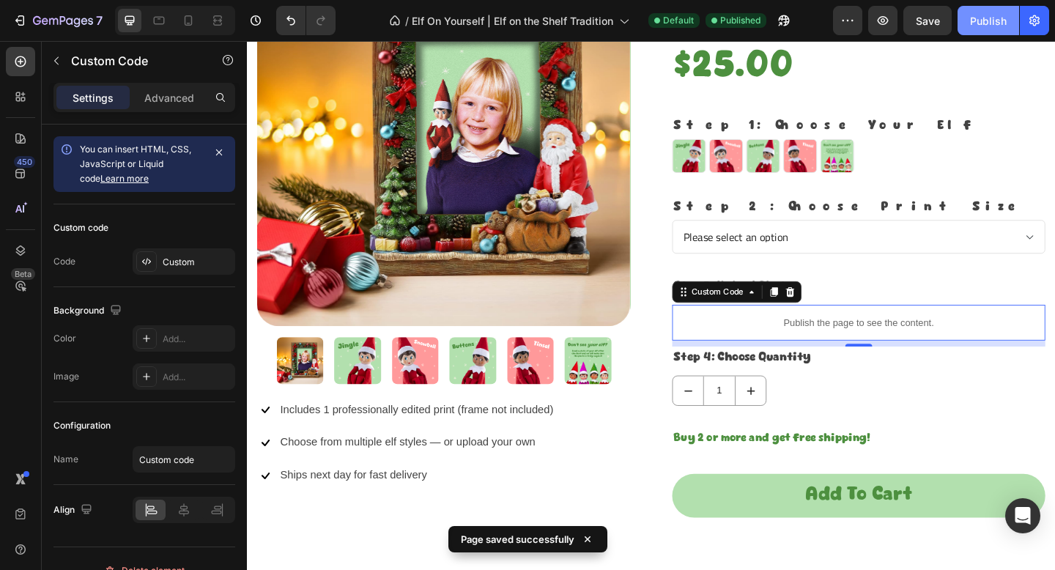
click at [982, 25] on div "Publish" at bounding box center [988, 20] width 37 height 15
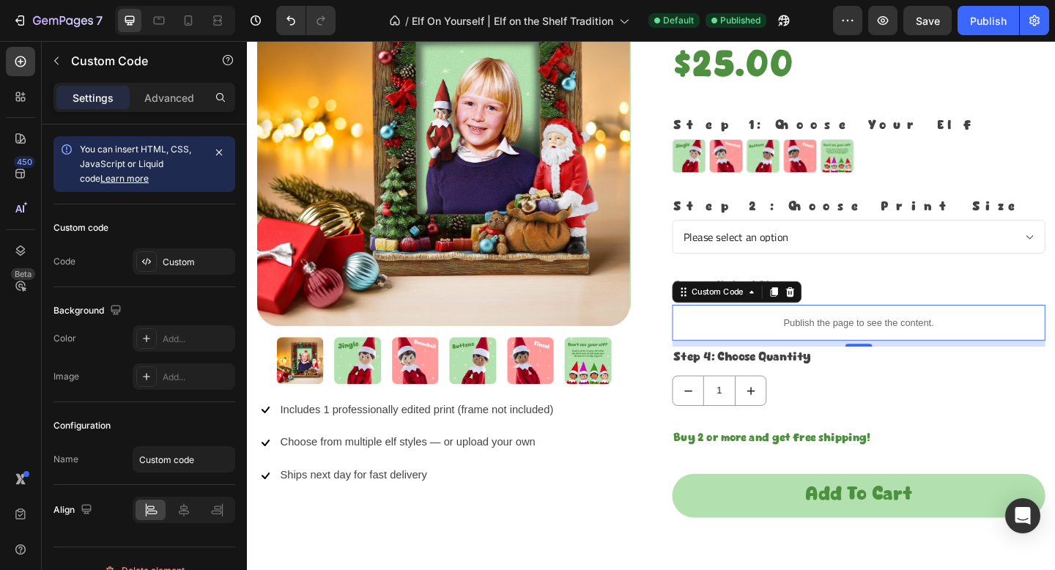
click at [764, 346] on p "Publish the page to see the content." at bounding box center [912, 347] width 406 height 15
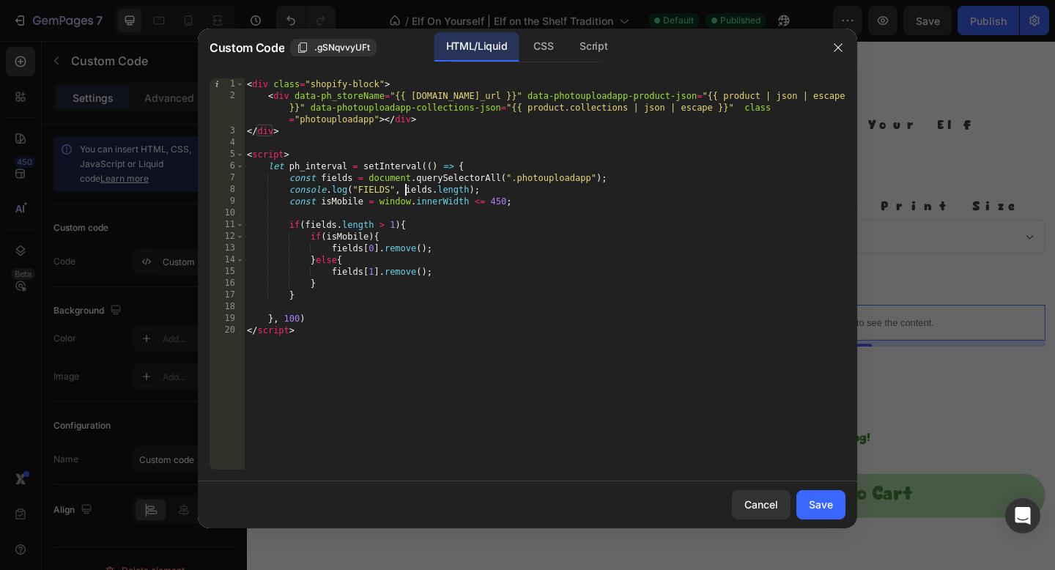
click at [404, 187] on div "< div class = "shopify-block" > < div data-ph_storeName = "{{ [DOMAIN_NAME]_url…" at bounding box center [544, 285] width 601 height 415
click at [755, 410] on div "< div class = "shopify-block" > < div data-ph_storeName = "{{ [DOMAIN_NAME]_url…" at bounding box center [544, 285] width 601 height 415
type textarea "</script>"
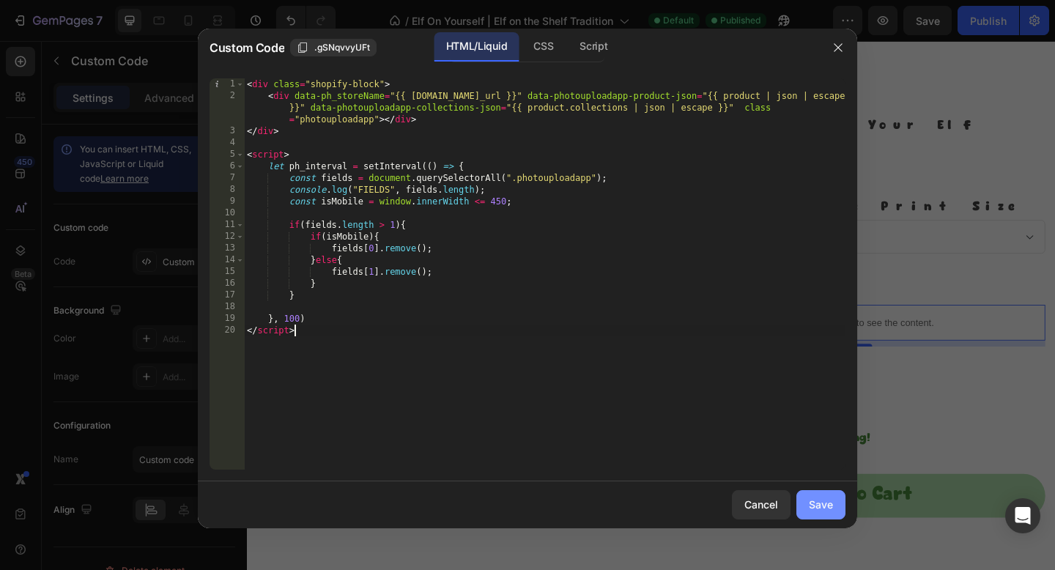
click at [798, 497] on button "Save" at bounding box center [820, 504] width 49 height 29
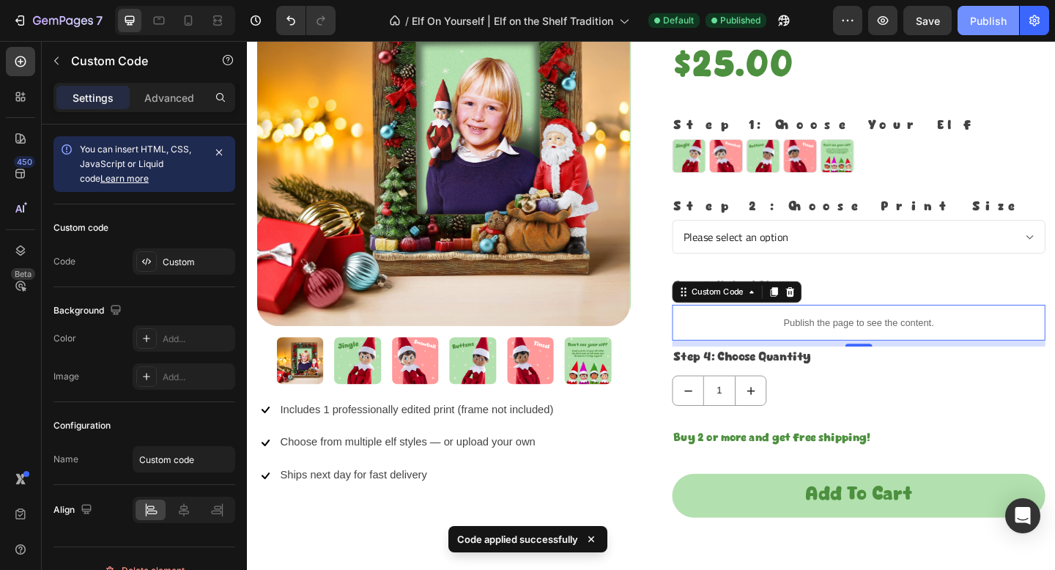
click at [992, 26] on div "Publish" at bounding box center [988, 20] width 37 height 15
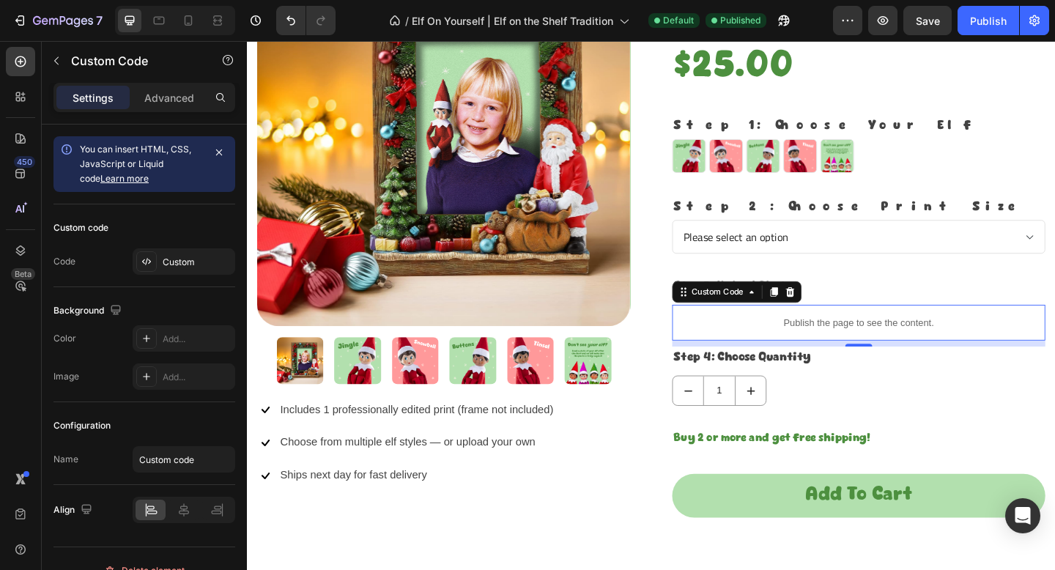
click at [772, 348] on p "Publish the page to see the content." at bounding box center [912, 347] width 406 height 15
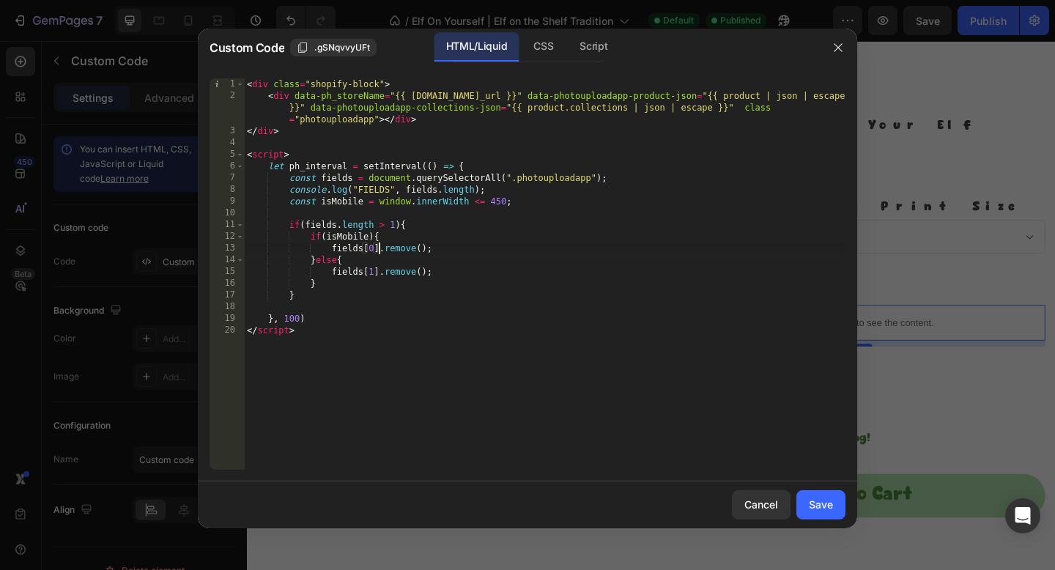
click at [377, 247] on div "< div class = "shopify-block" > < div data-ph_storeName = "{{ [DOMAIN_NAME]_url…" at bounding box center [544, 285] width 601 height 415
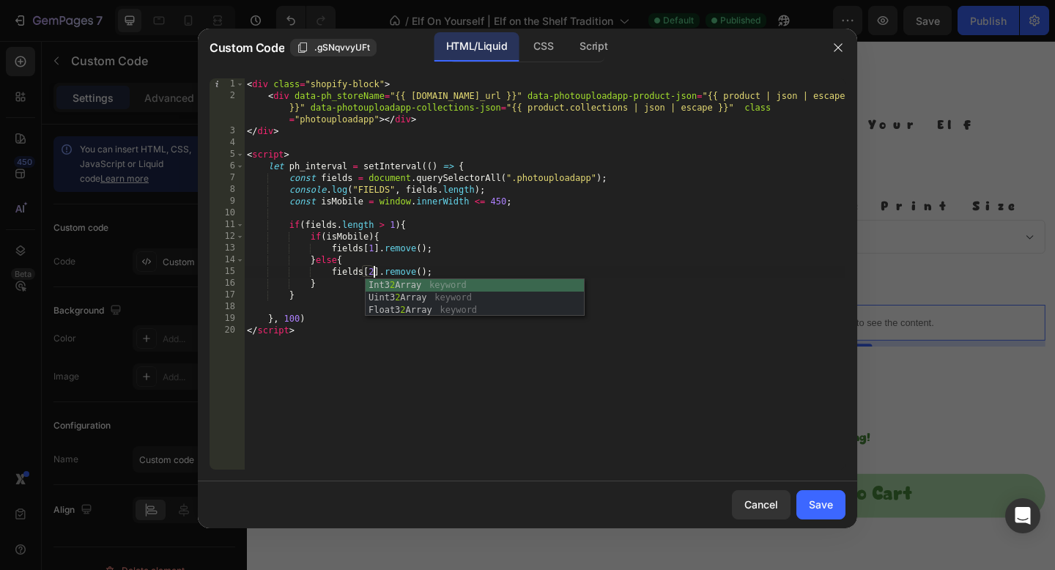
scroll to position [0, 10]
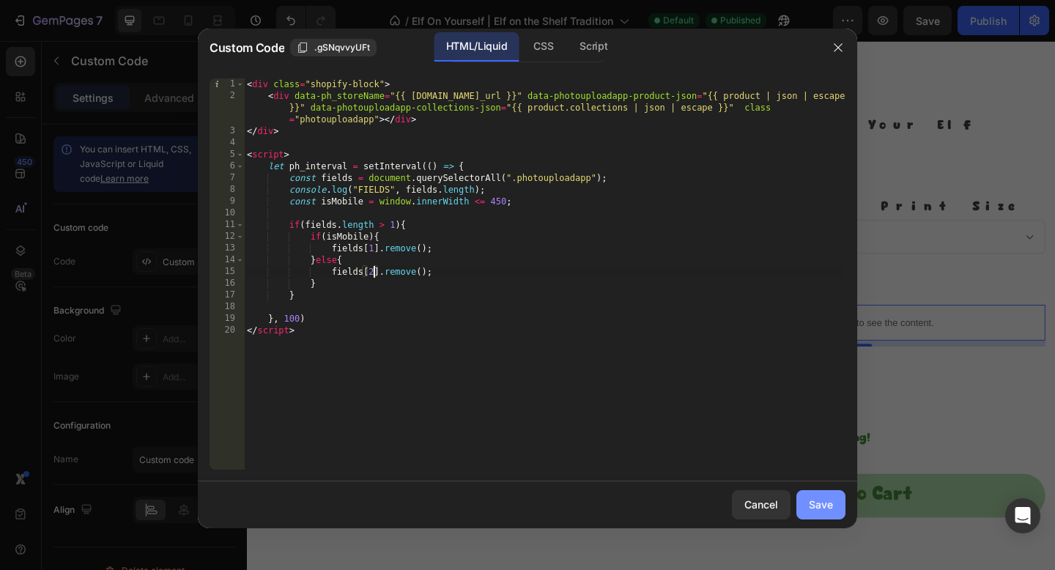
type textarea "fields[2].remove();"
click at [811, 509] on div "Save" at bounding box center [821, 504] width 24 height 15
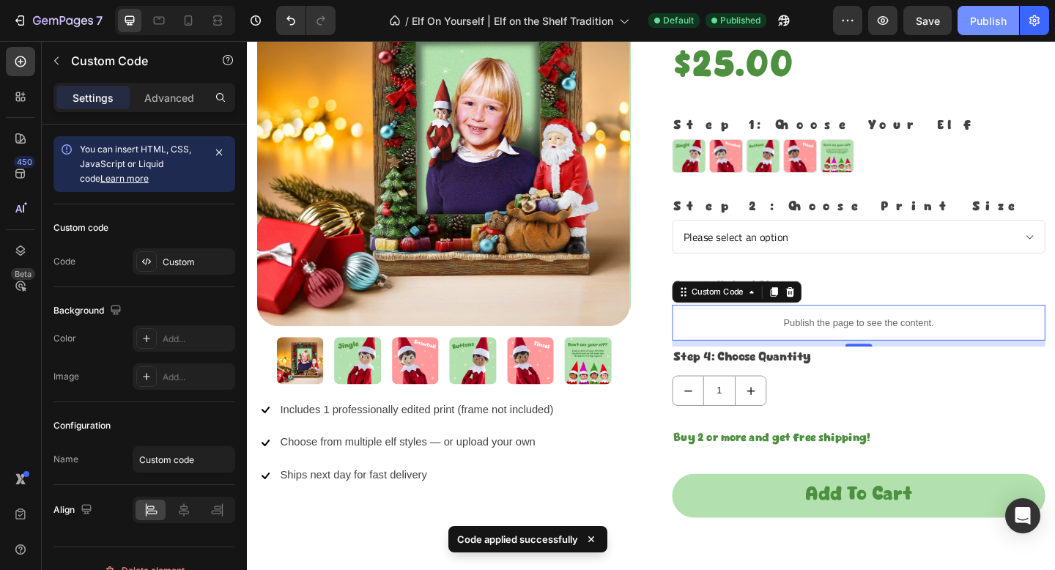
click at [982, 20] on div "Publish" at bounding box center [988, 20] width 37 height 15
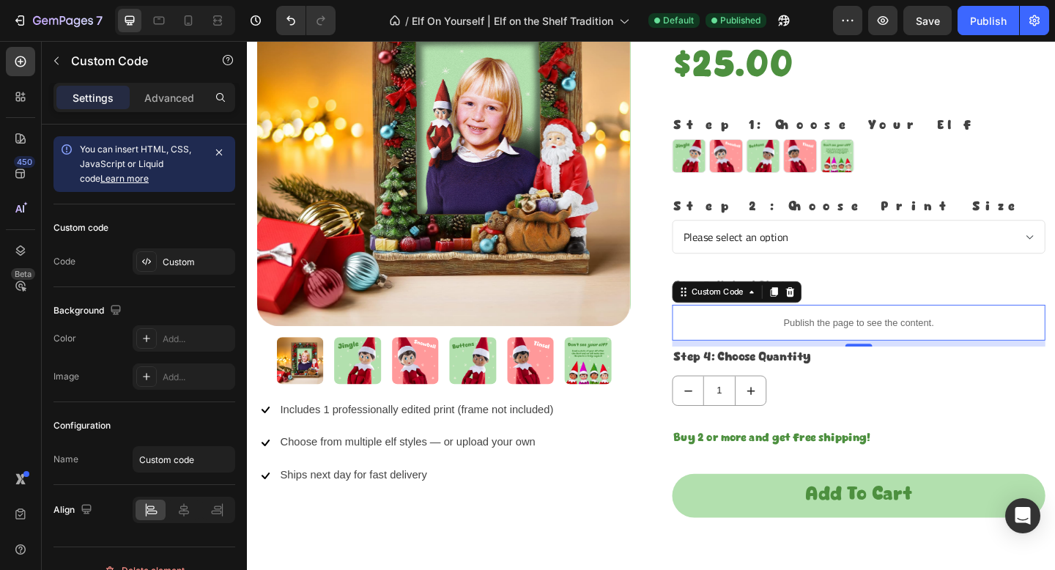
click at [734, 350] on p "Publish the page to see the content." at bounding box center [912, 347] width 406 height 15
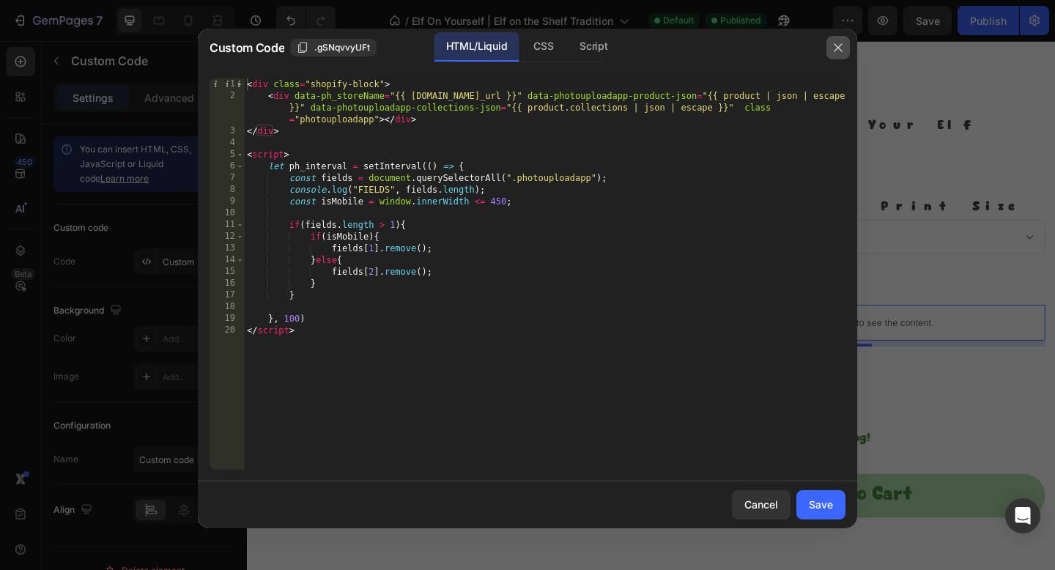
click at [832, 52] on icon "button" at bounding box center [838, 48] width 12 height 12
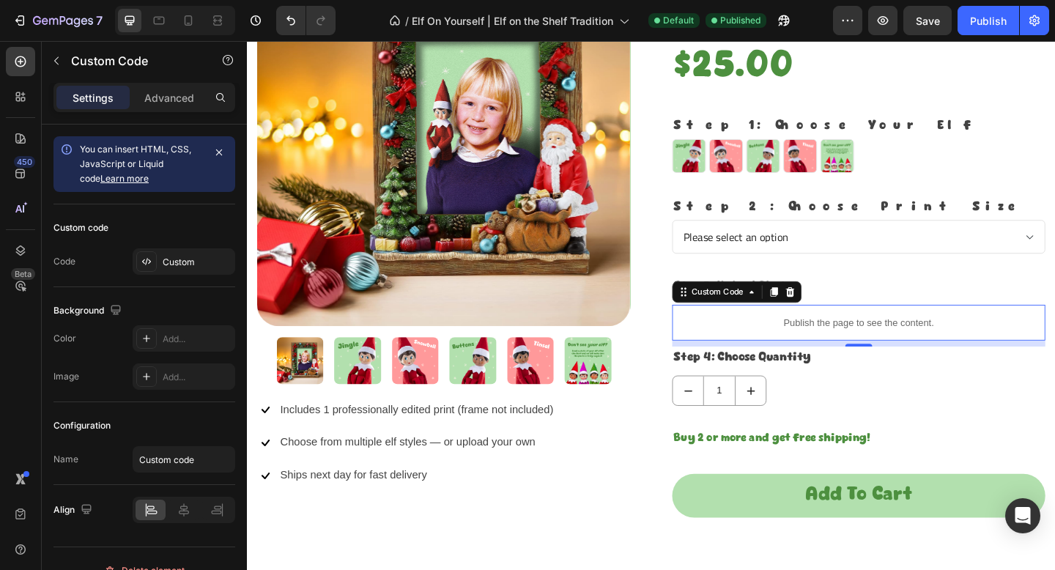
click at [751, 353] on p "Publish the page to see the content." at bounding box center [912, 347] width 406 height 15
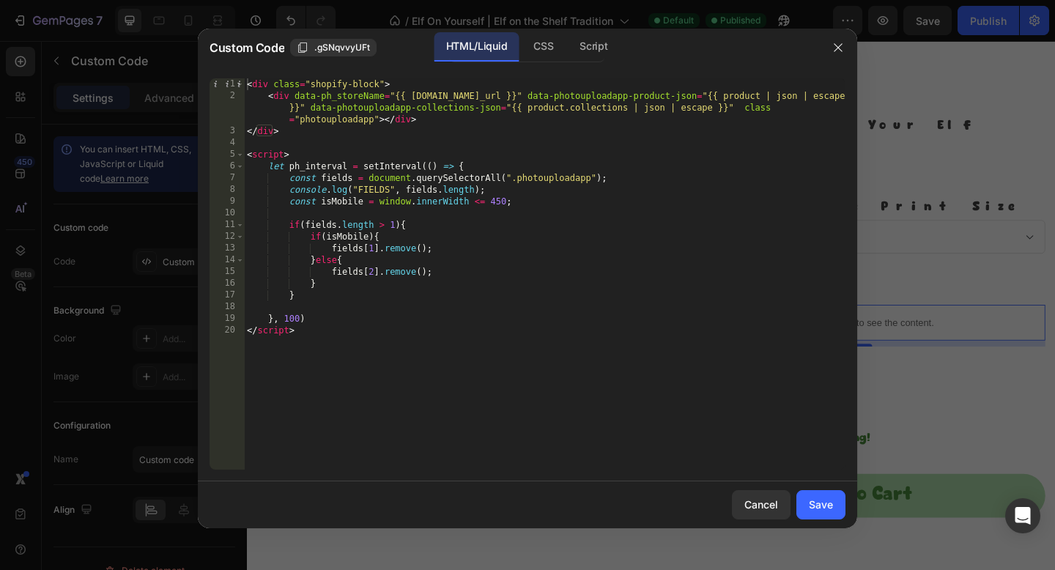
click at [324, 220] on div "< div class = "shopify-block" > < div data-ph_storeName = "{{ [DOMAIN_NAME]_url…" at bounding box center [544, 285] width 601 height 415
drag, startPoint x: 323, startPoint y: 179, endPoint x: 623, endPoint y: 182, distance: 299.6
click at [625, 182] on div "< div class = "shopify-block" > < div data-ph_storeName = "{{ [DOMAIN_NAME]_url…" at bounding box center [544, 285] width 601 height 415
click at [623, 182] on div "< div class = "shopify-block" > < div data-ph_storeName = "{{ [DOMAIN_NAME]_url…" at bounding box center [544, 285] width 601 height 415
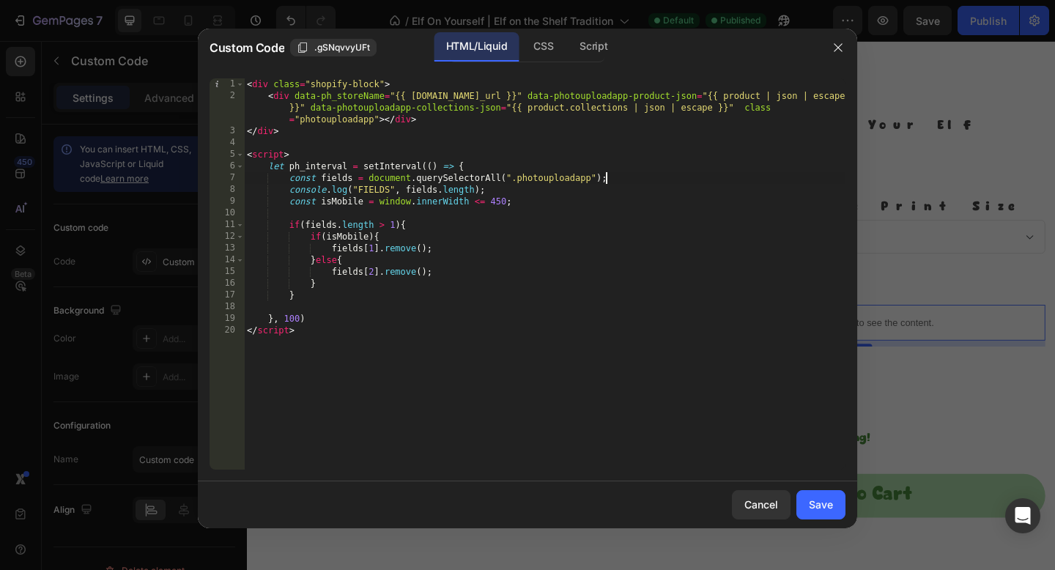
click at [369, 176] on div "< div class = "shopify-block" > < div data-ph_storeName = "{{ [DOMAIN_NAME]_url…" at bounding box center [544, 285] width 601 height 415
click at [372, 274] on div "< div class = "shopify-block" > < div data-ph_storeName = "{{ [DOMAIN_NAME]_url…" at bounding box center [544, 285] width 601 height 415
type textarea "fields[0].remove();"
click at [820, 508] on div "Save" at bounding box center [821, 504] width 24 height 15
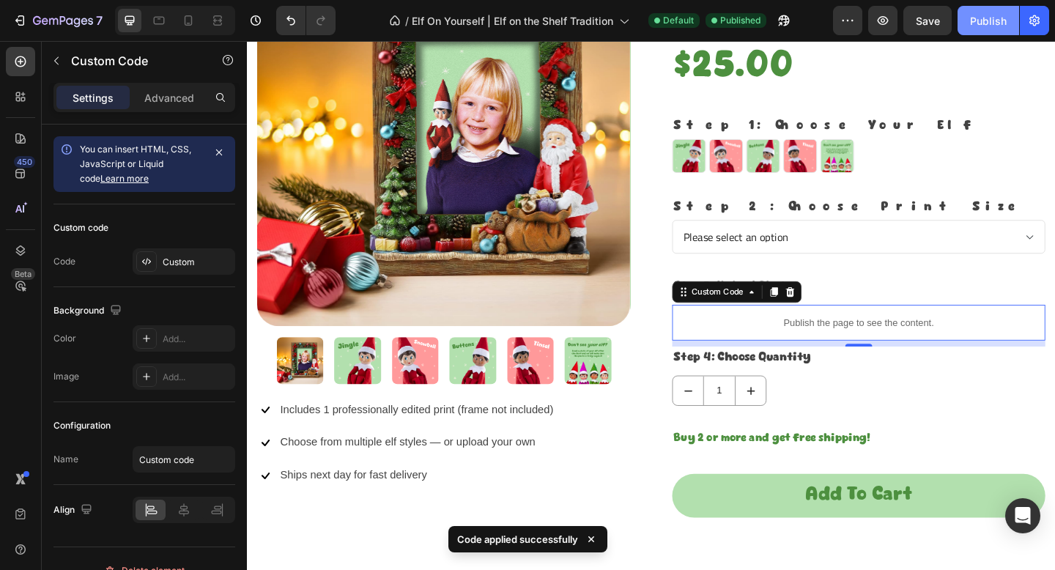
click at [970, 26] on div "Publish" at bounding box center [988, 20] width 37 height 15
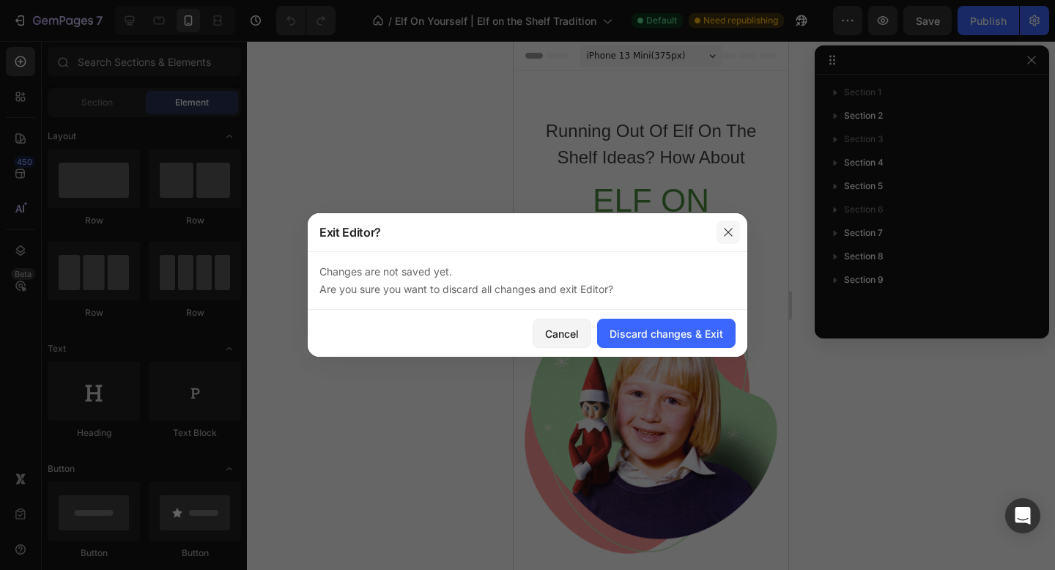
click at [720, 232] on button "button" at bounding box center [727, 231] width 23 height 23
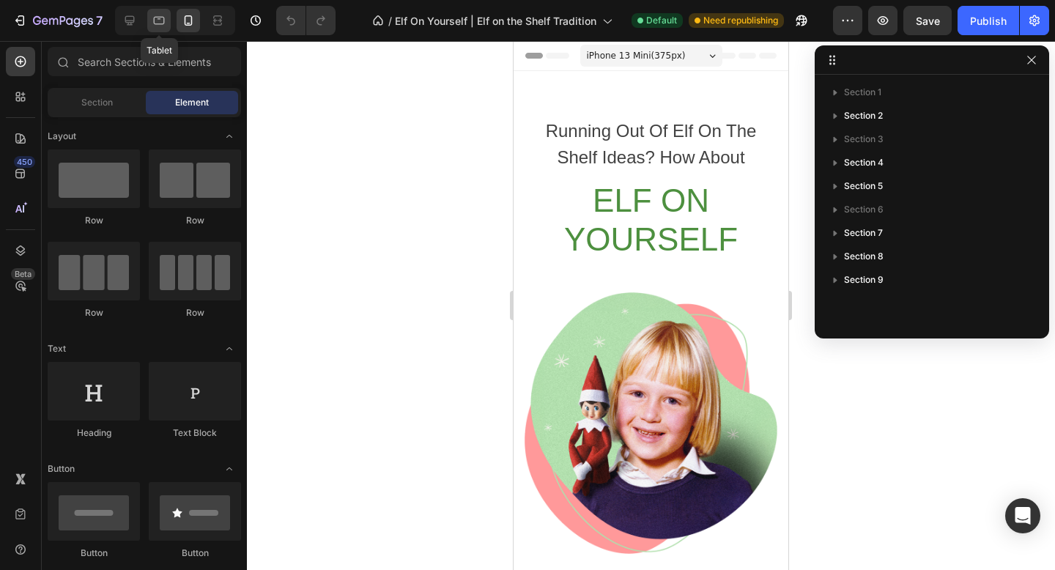
click at [153, 15] on icon at bounding box center [159, 20] width 15 height 15
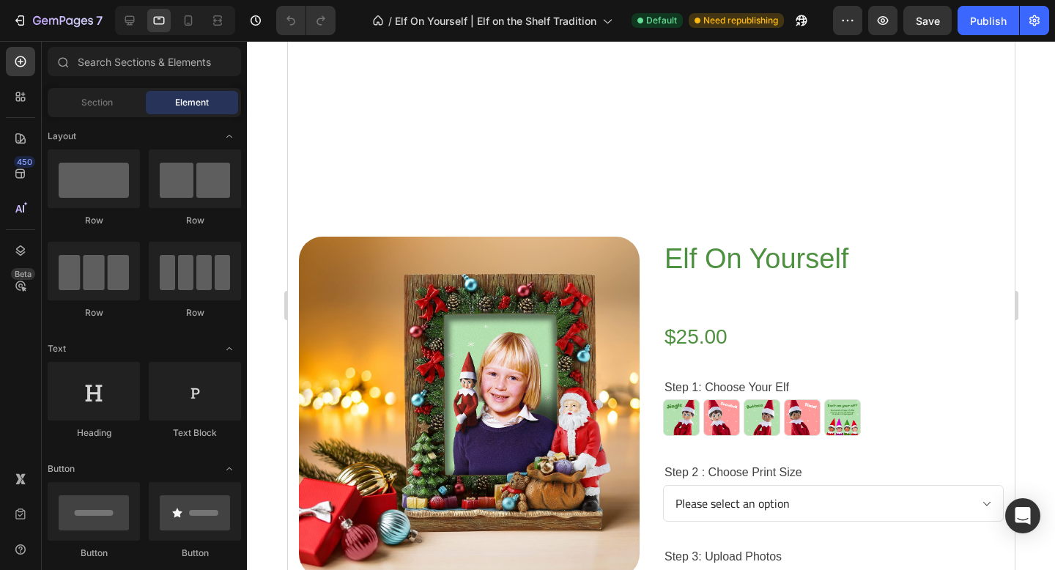
scroll to position [1300, 0]
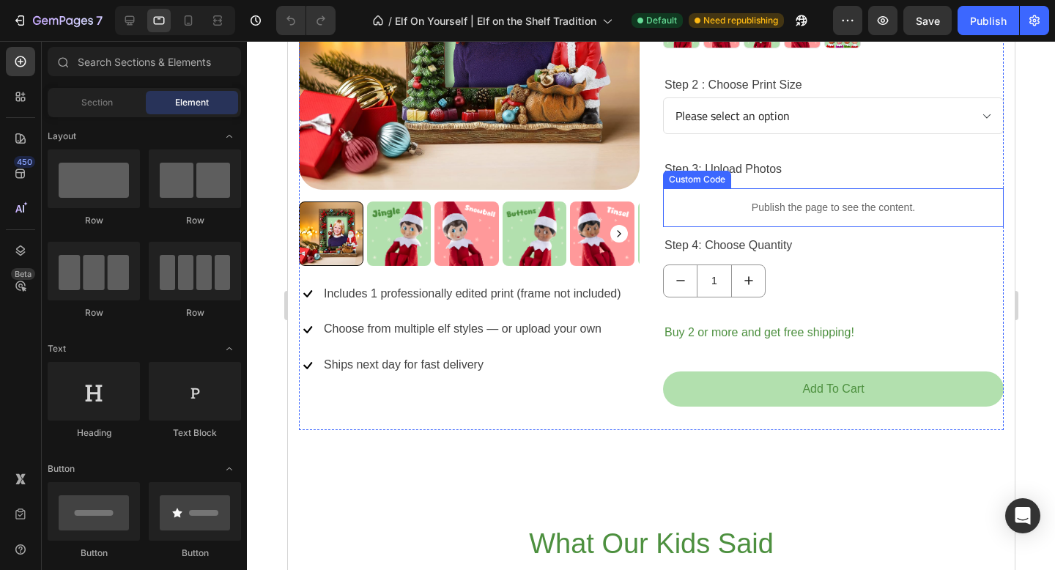
click at [735, 186] on div "Elf On Yourself (P) Title $25.00 (P) Price (P) Price Row Step 1: Choose Your El…" at bounding box center [832, 139] width 341 height 580
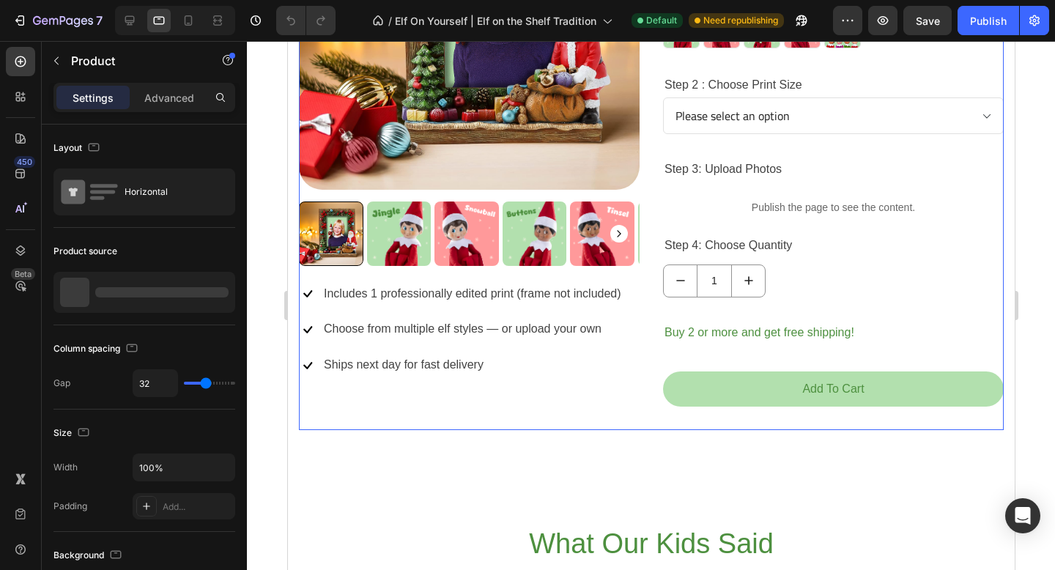
click at [735, 186] on div "Elf On Yourself (P) Title $25.00 (P) Price (P) Price Row Step 1: Choose Your El…" at bounding box center [832, 139] width 341 height 580
click at [731, 200] on p "Publish the page to see the content." at bounding box center [832, 207] width 341 height 15
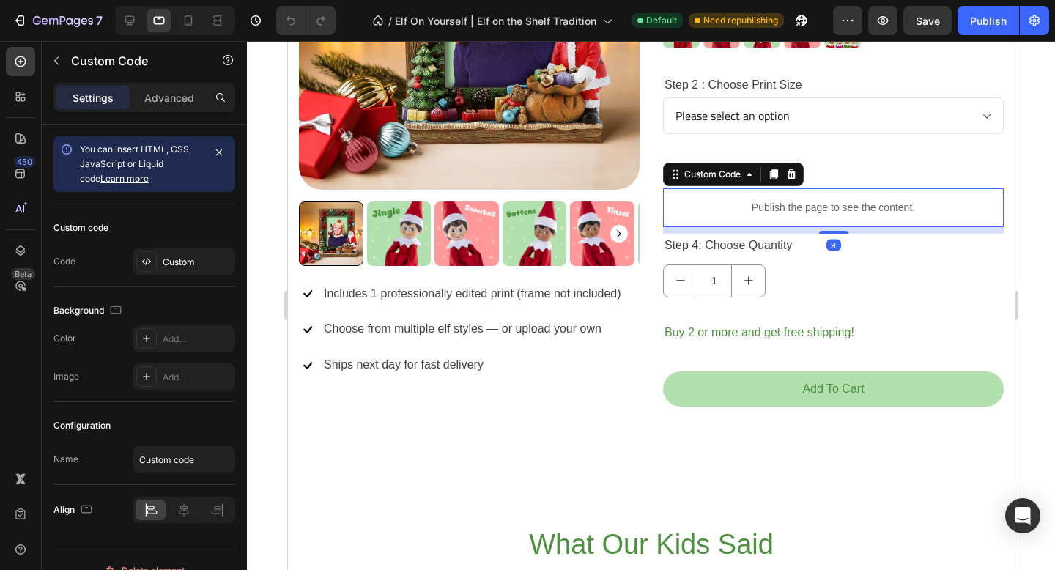
click at [731, 200] on p "Publish the page to see the content." at bounding box center [832, 207] width 341 height 15
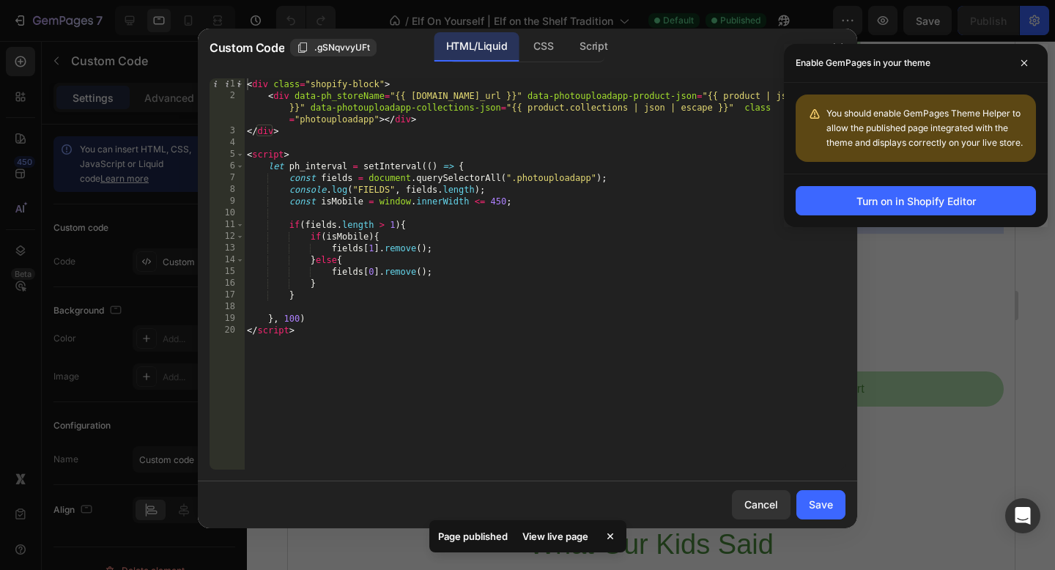
click at [527, 261] on div "< div class = "shopify-block" > < div data-ph_storeName = "{{ [DOMAIN_NAME]_url…" at bounding box center [544, 285] width 601 height 415
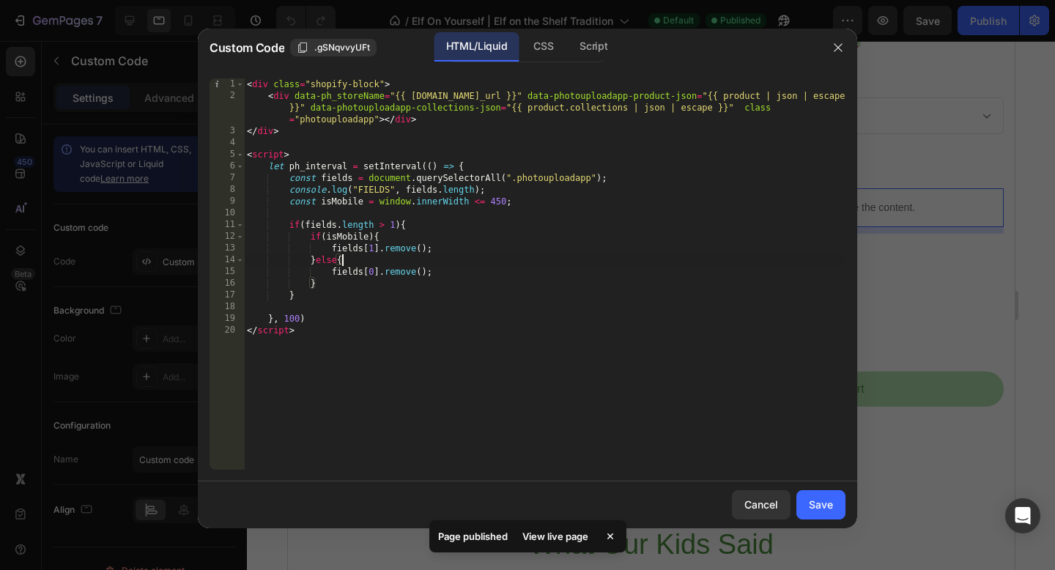
click at [373, 240] on div "< div class = "shopify-block" > < div data-ph_storeName = "{{ [DOMAIN_NAME]_url…" at bounding box center [544, 285] width 601 height 415
click at [447, 286] on div "< div class = "shopify-block" > < div data-ph_storeName = "{{ [DOMAIN_NAME]_url…" at bounding box center [544, 285] width 601 height 415
type textarea "}"
click at [830, 516] on button "Save" at bounding box center [820, 504] width 49 height 29
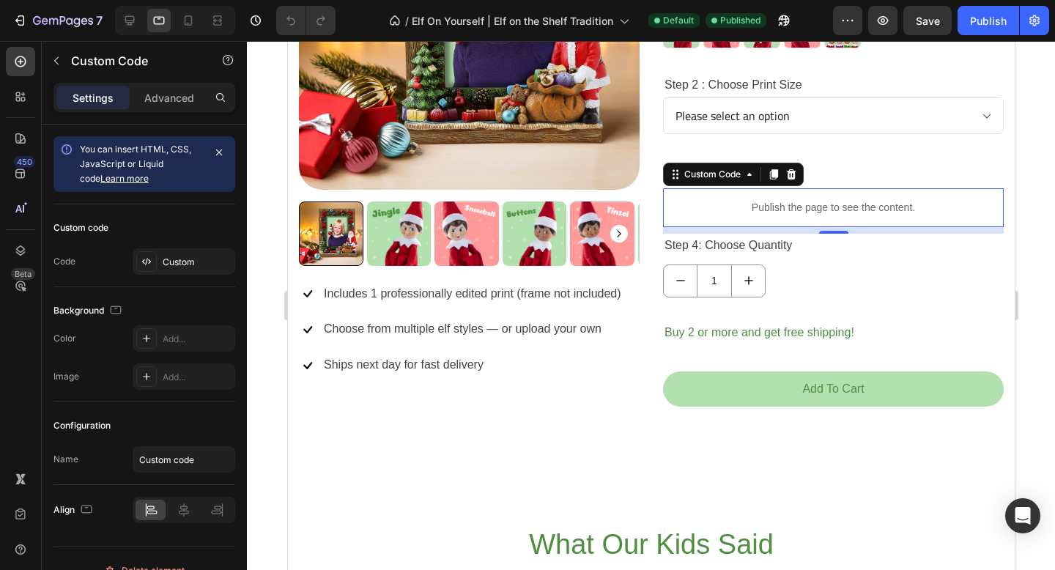
click at [979, 35] on div "7 / Elf On Yourself | Elf on the Shelf Tradition Default Published Preview Save…" at bounding box center [527, 21] width 1055 height 42
click at [977, 21] on div "Publish" at bounding box center [988, 20] width 37 height 15
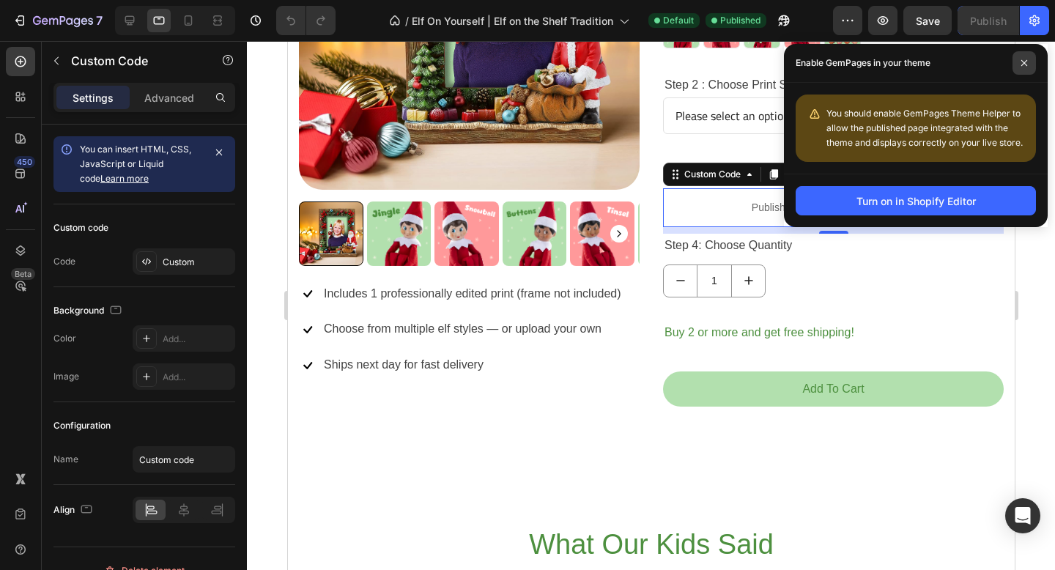
click at [1030, 70] on span at bounding box center [1023, 62] width 23 height 23
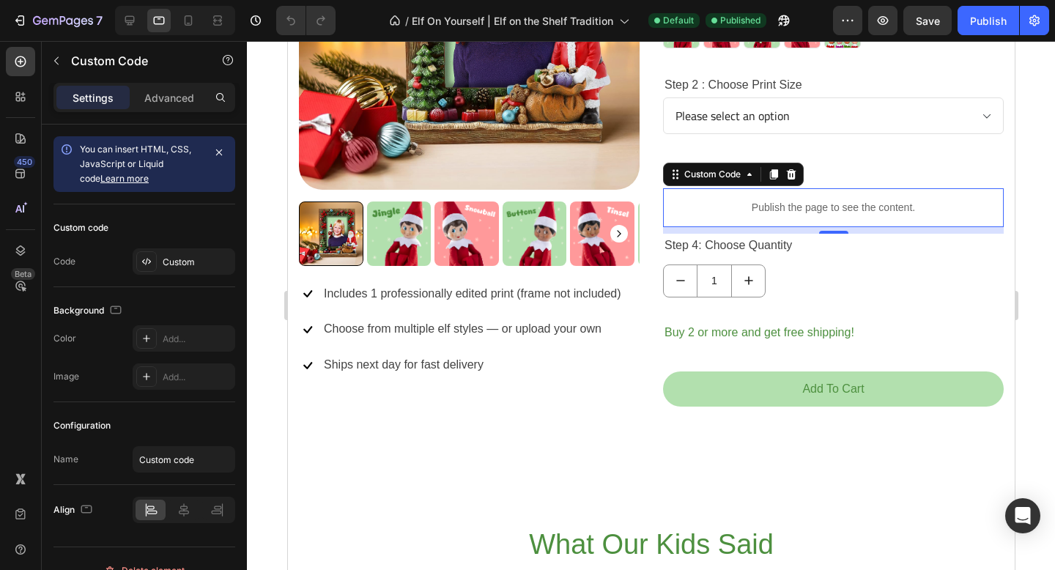
click at [702, 195] on div "Publish the page to see the content." at bounding box center [832, 207] width 341 height 39
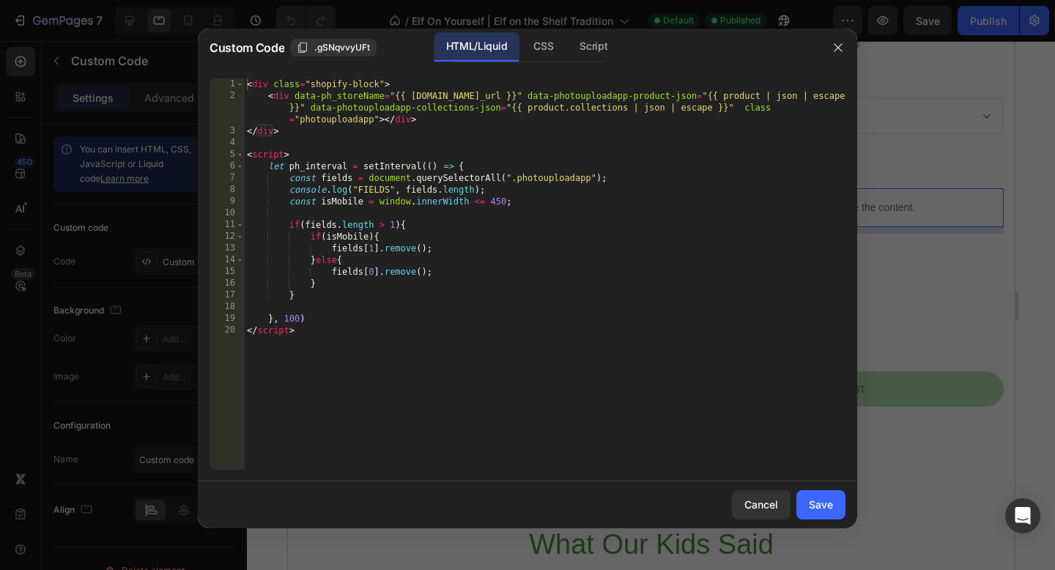
click at [489, 197] on div "< div class = "shopify-block" > < div data-ph_storeName = "{{ [DOMAIN_NAME]_url…" at bounding box center [544, 285] width 601 height 415
click at [499, 201] on div "< div class = "shopify-block" > < div data-ph_storeName = "{{ [DOMAIN_NAME]_url…" at bounding box center [544, 285] width 601 height 415
click at [493, 198] on div "< div class = "shopify-block" > < div data-ph_storeName = "{{ [DOMAIN_NAME]_url…" at bounding box center [544, 285] width 601 height 415
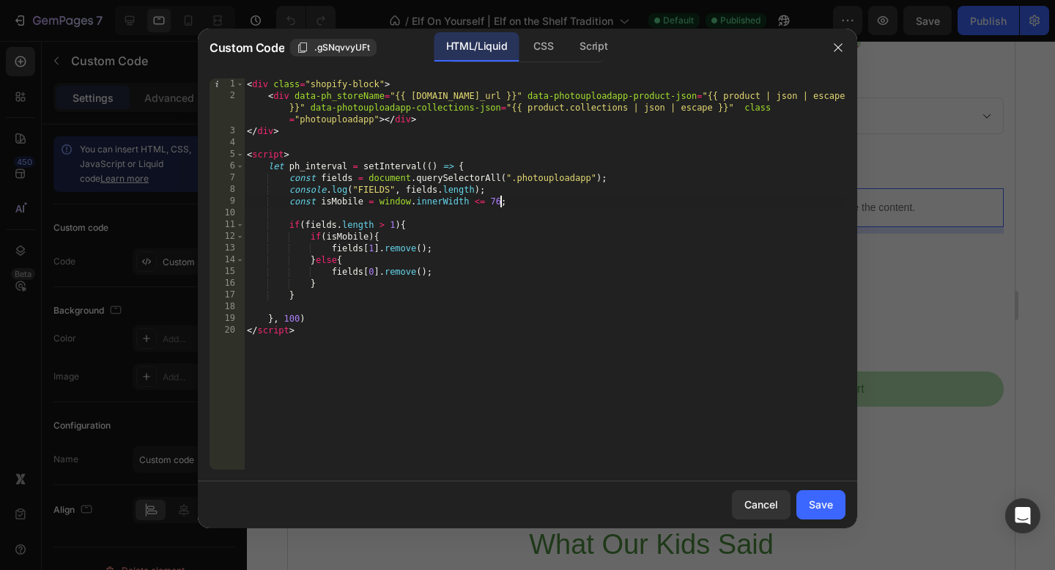
scroll to position [0, 21]
type textarea "const isMobile = window.innerWidth <= 767;"
click at [805, 493] on button "Save" at bounding box center [820, 504] width 49 height 29
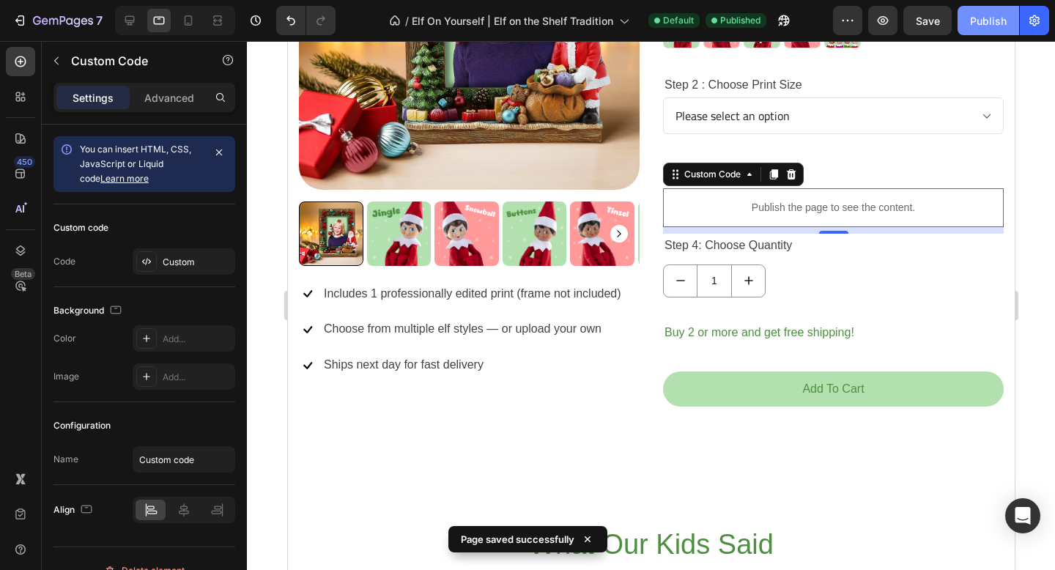
click at [976, 16] on div "Publish" at bounding box center [988, 20] width 37 height 15
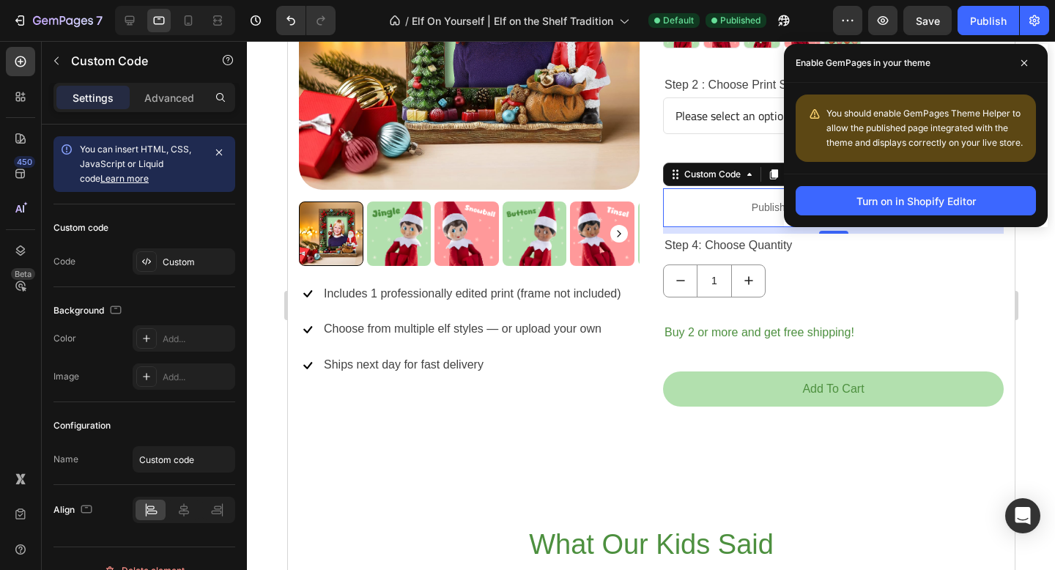
click at [718, 210] on p "Publish the page to see the content." at bounding box center [832, 207] width 341 height 15
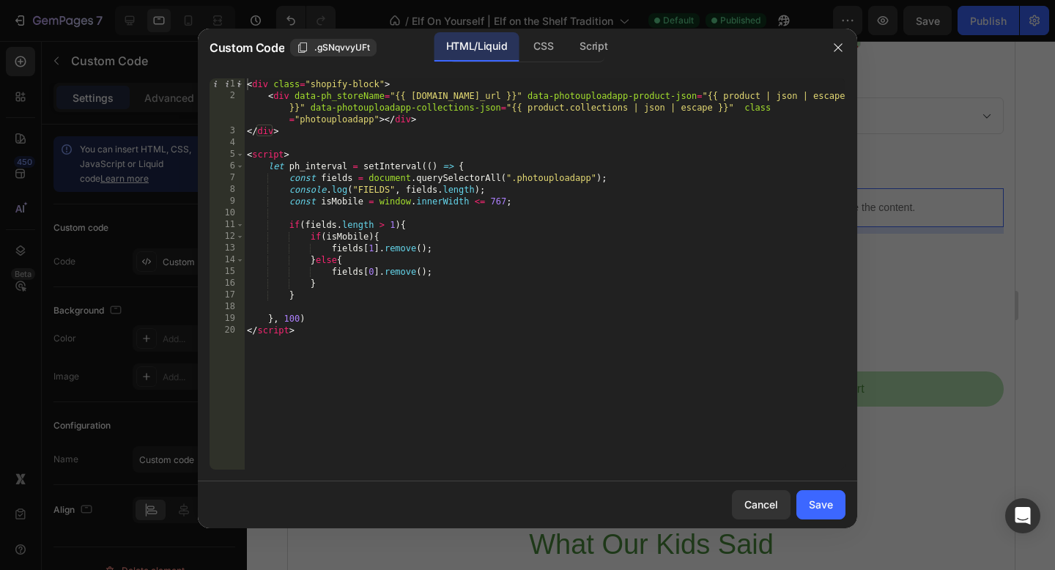
type textarea "console.log("FIELDS", fields.length);"
click at [526, 193] on div "< div class = "shopify-block" > < div data-ph_storeName = "{{ [DOMAIN_NAME]_url…" at bounding box center [544, 285] width 601 height 415
type textarea "const fields = document.querySelectorAll(".photouploadapp");"
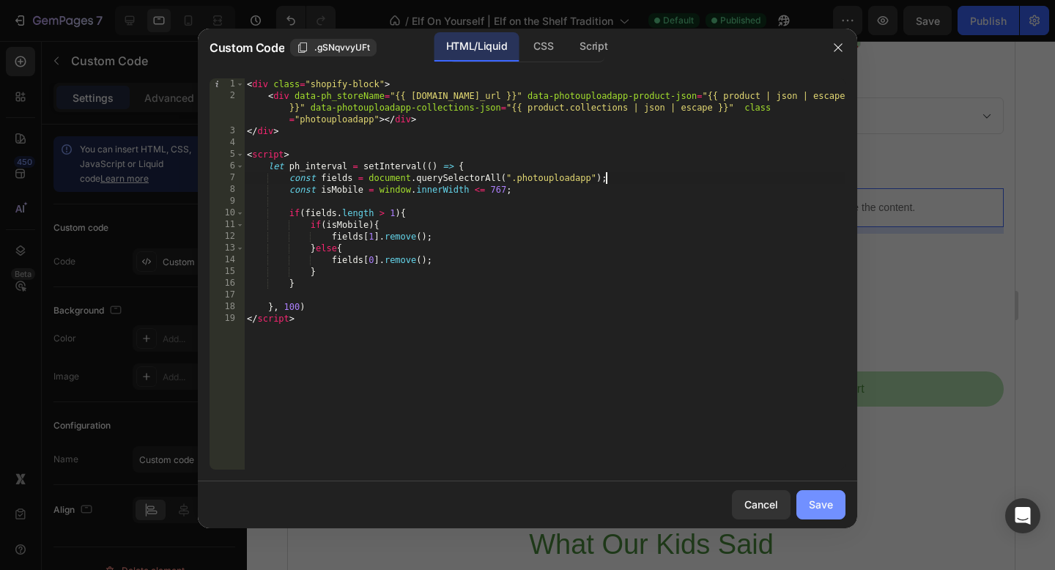
click at [819, 512] on button "Save" at bounding box center [820, 504] width 49 height 29
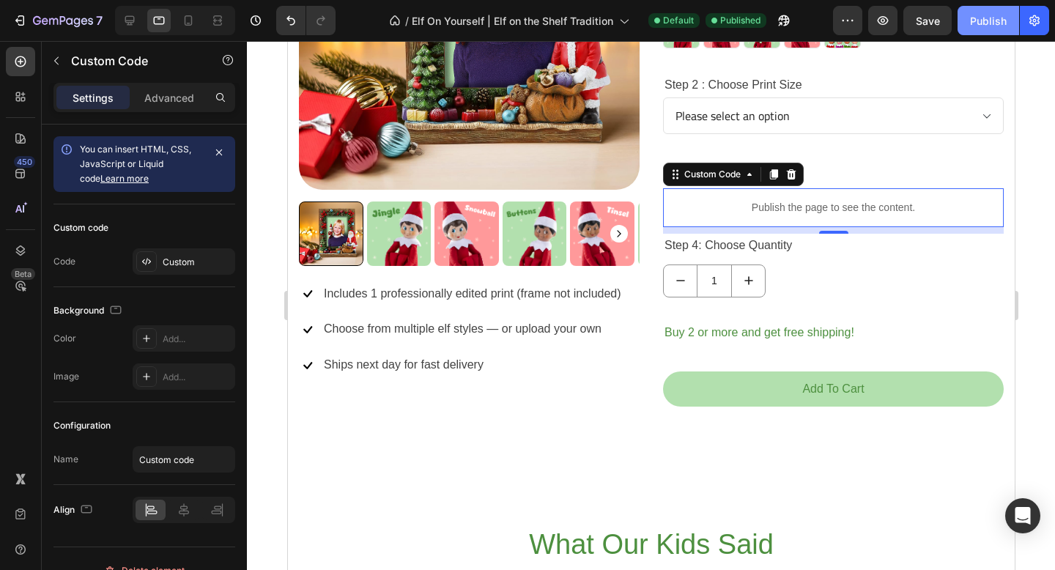
click at [983, 28] on button "Publish" at bounding box center [988, 20] width 62 height 29
